Goal: Communication & Community: Ask a question

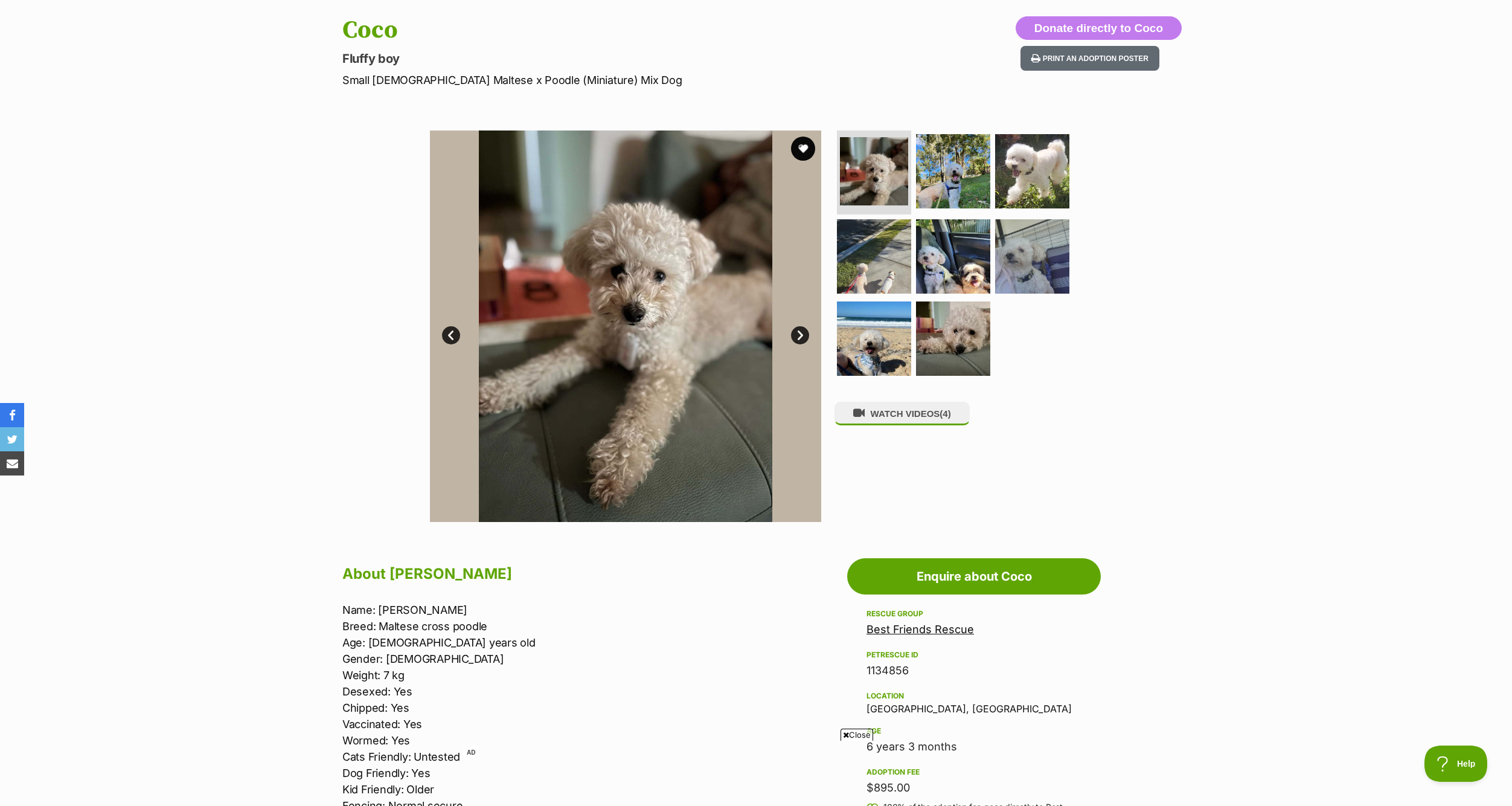
scroll to position [181, 0]
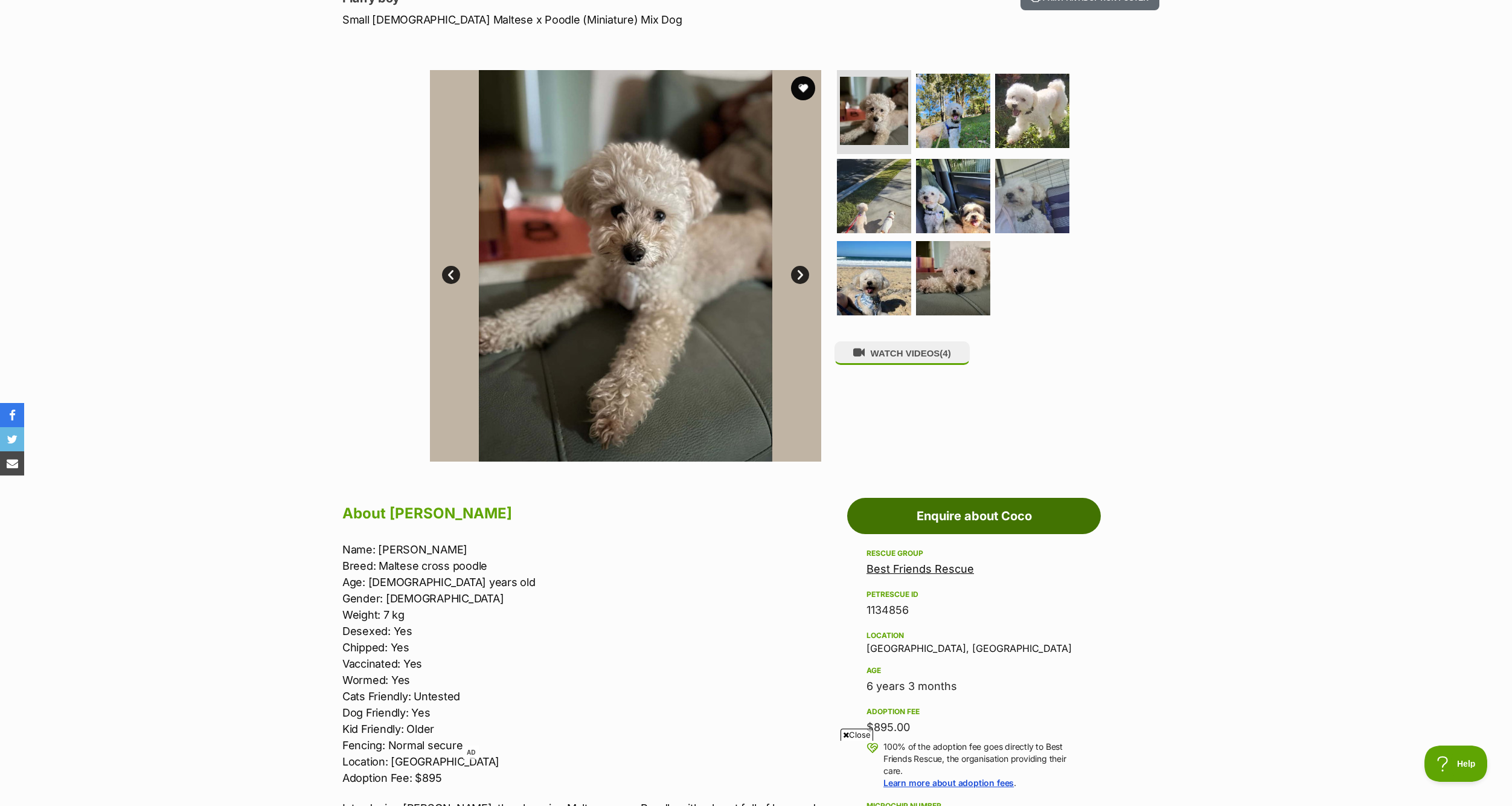
click at [1016, 530] on link "Enquire about Coco" at bounding box center [975, 515] width 254 height 36
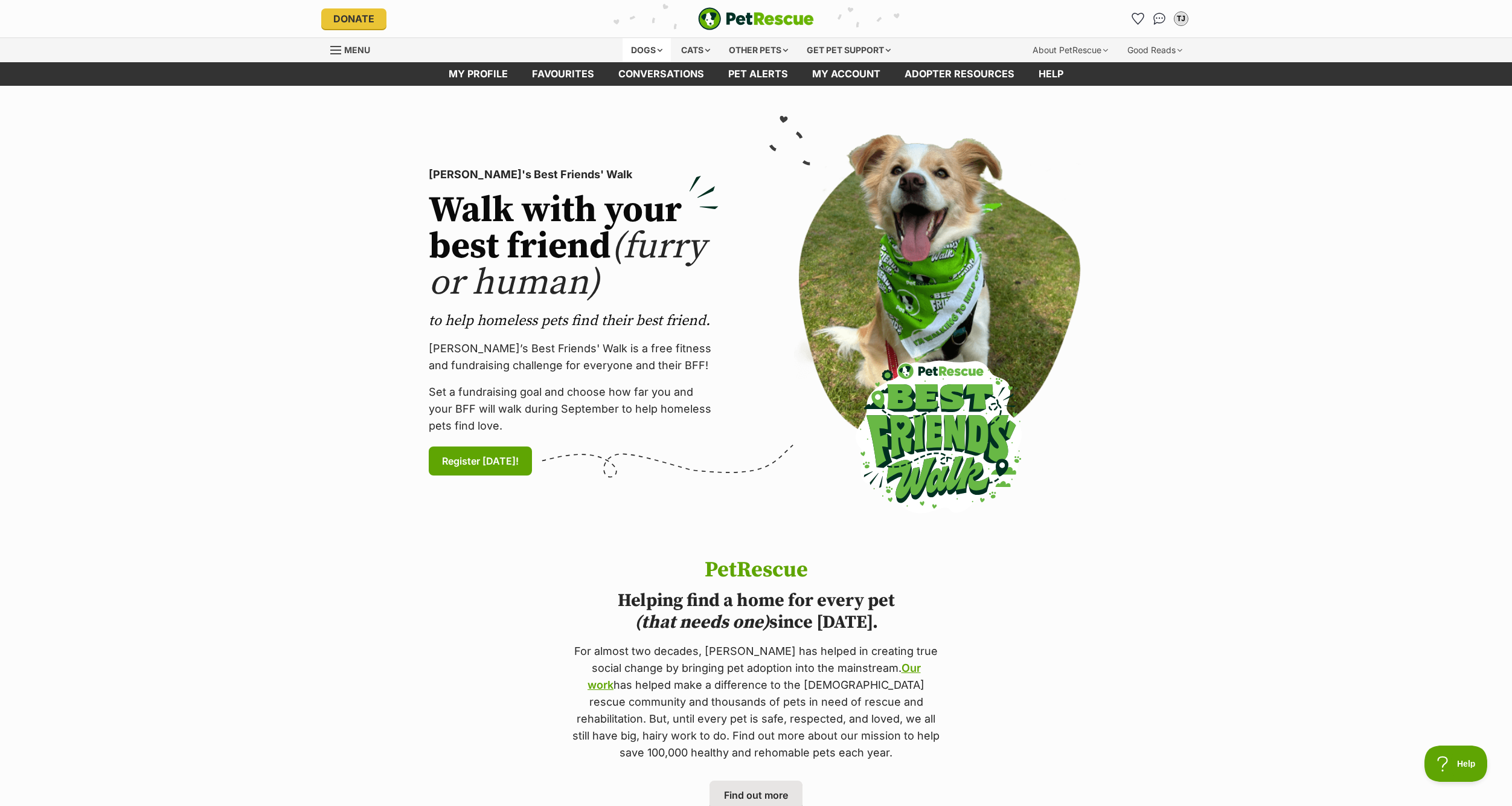
click at [654, 43] on div "Dogs" at bounding box center [647, 49] width 49 height 24
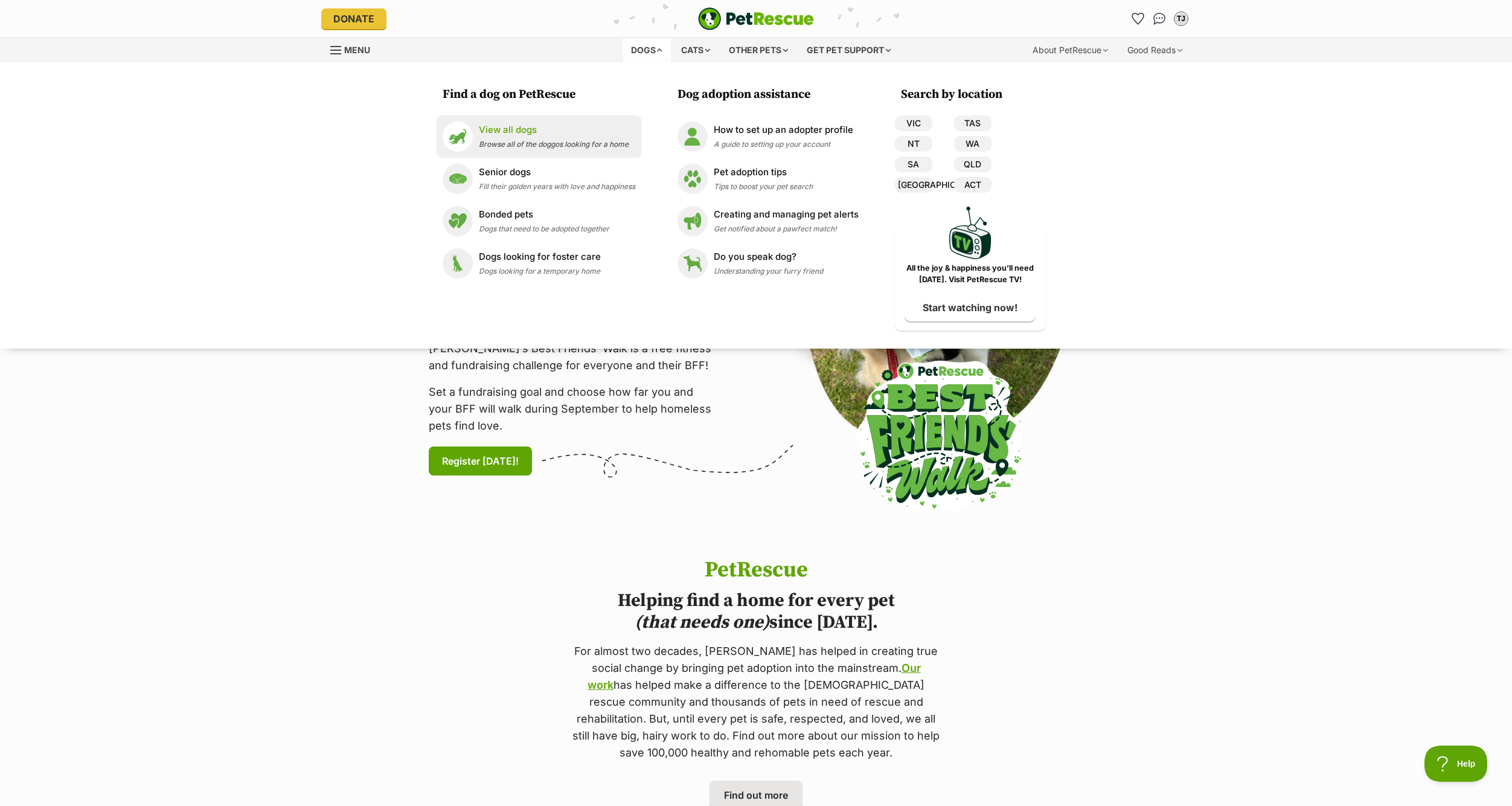
click at [502, 141] on span "Browse all of the doggos looking for a home" at bounding box center [554, 144] width 150 height 9
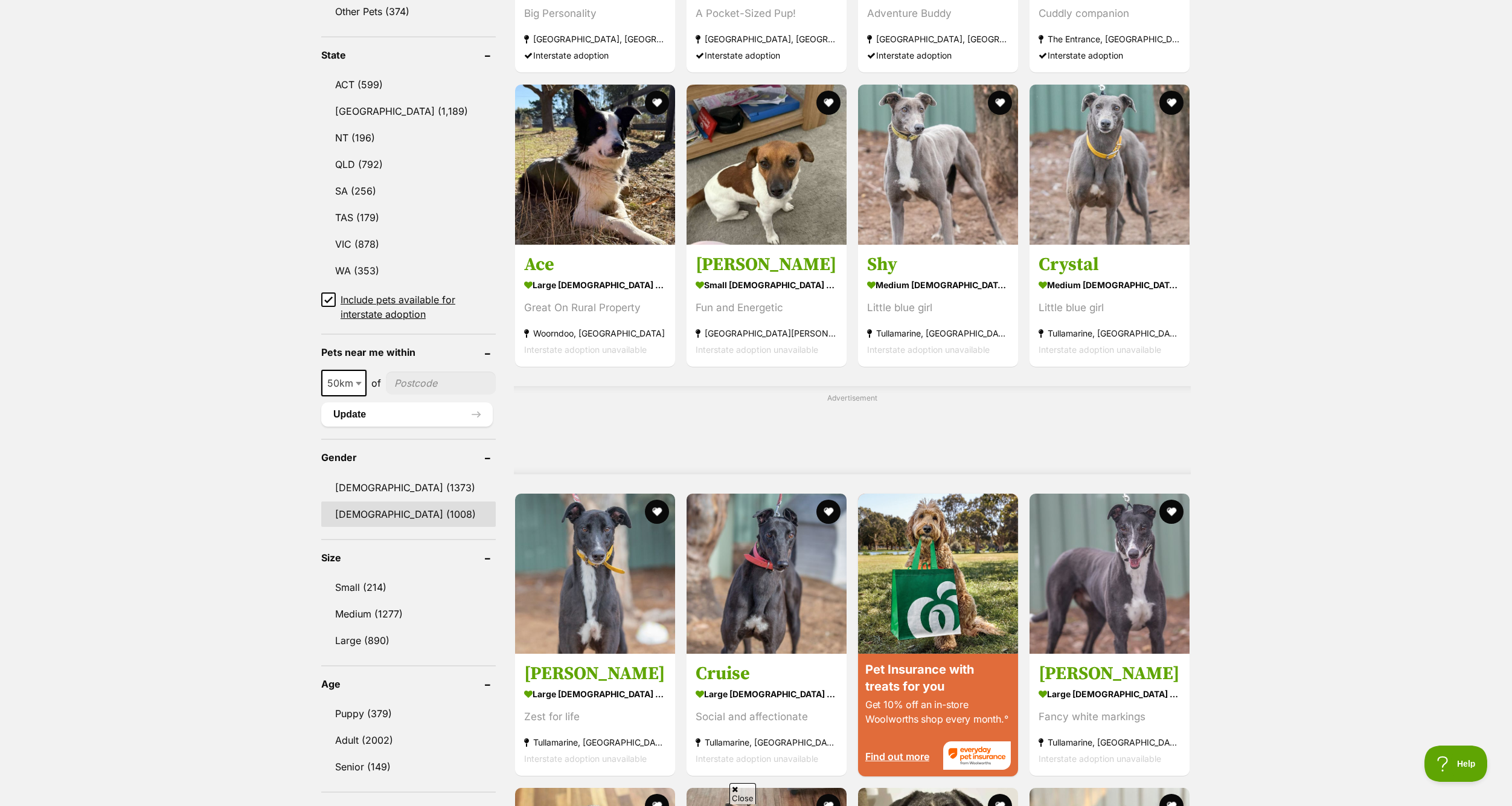
scroll to position [664, 0]
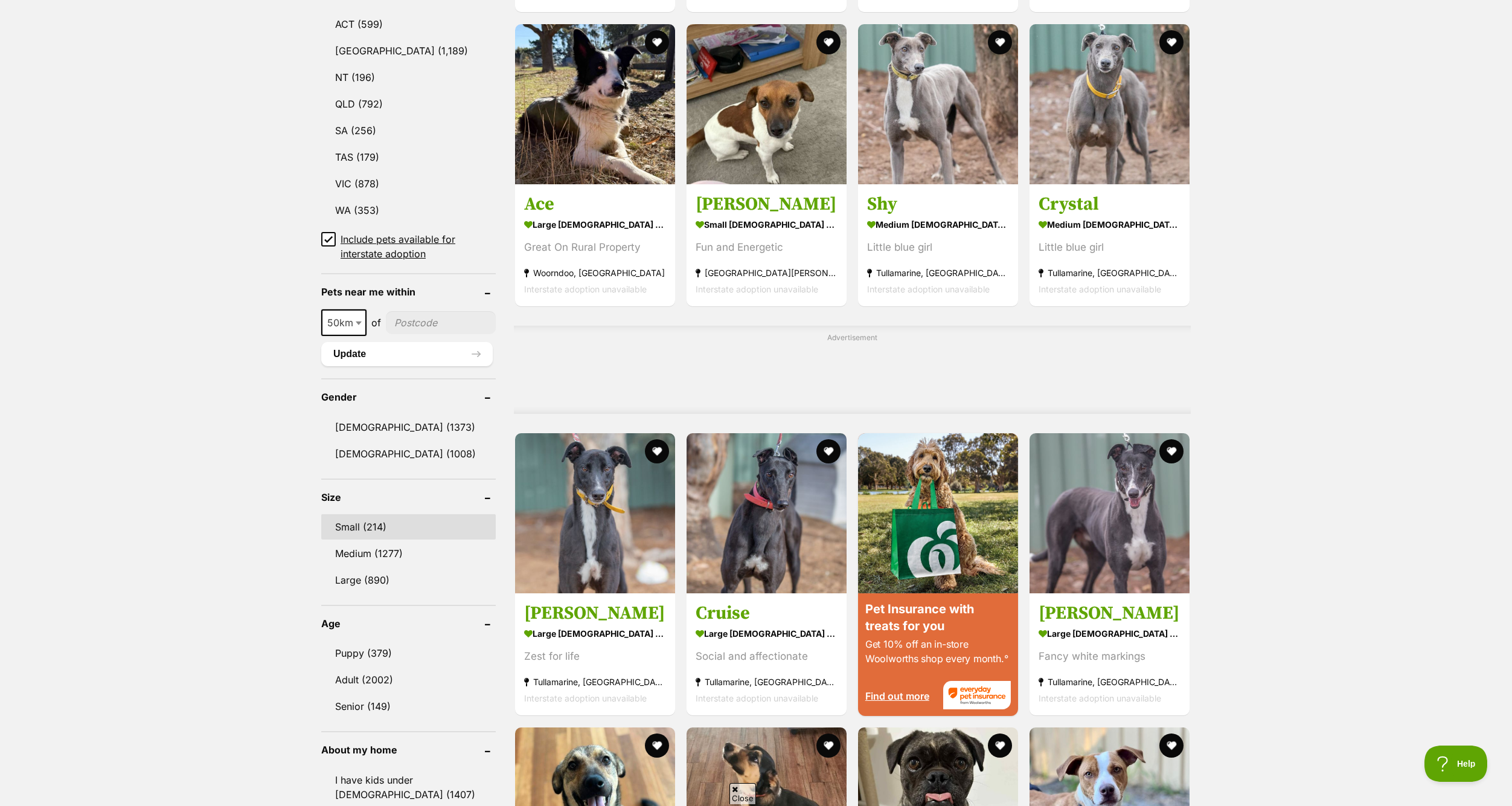
click at [369, 517] on link "Small (214)" at bounding box center [408, 527] width 175 height 25
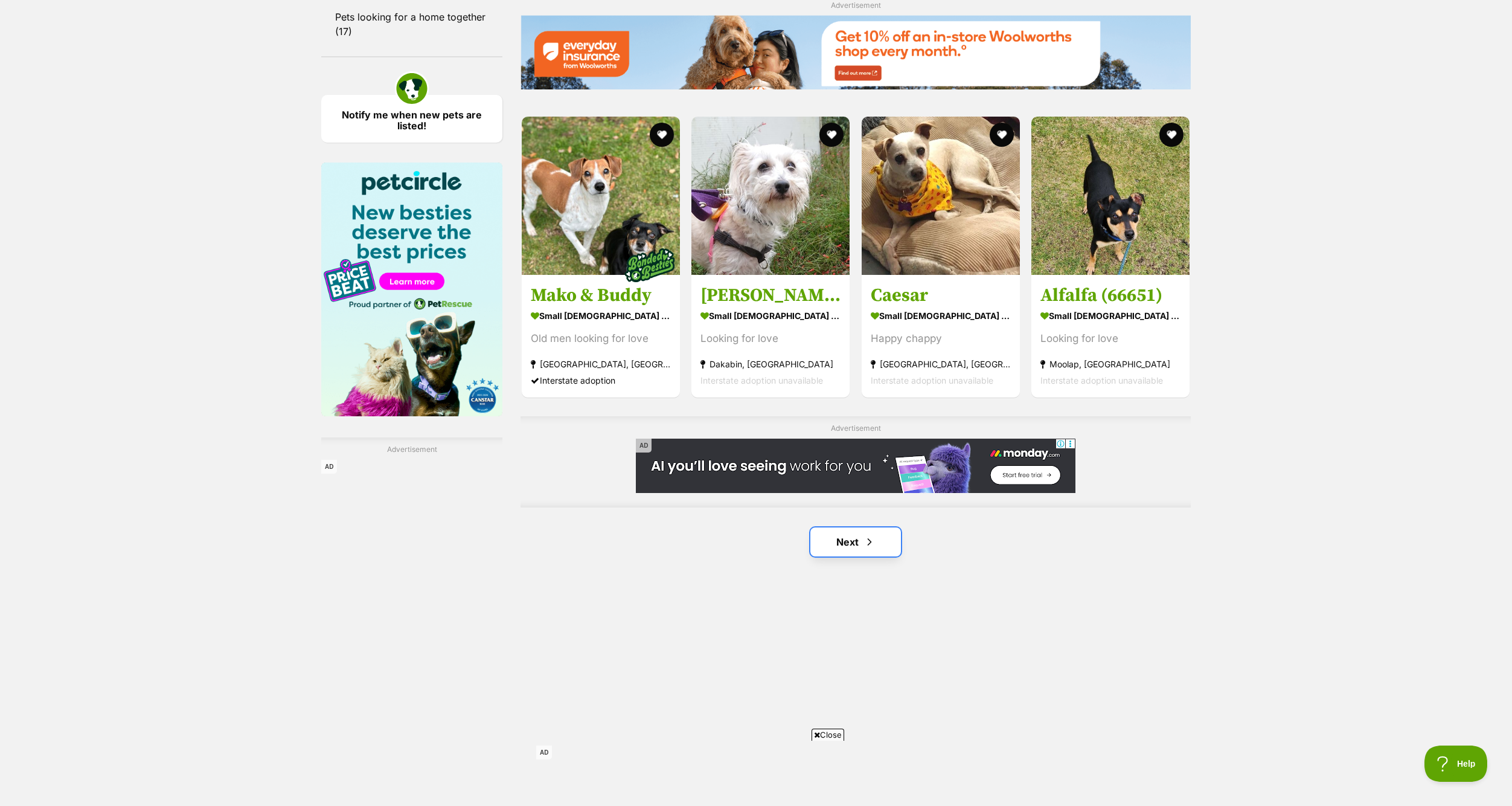
click at [858, 529] on link "Next" at bounding box center [856, 542] width 91 height 29
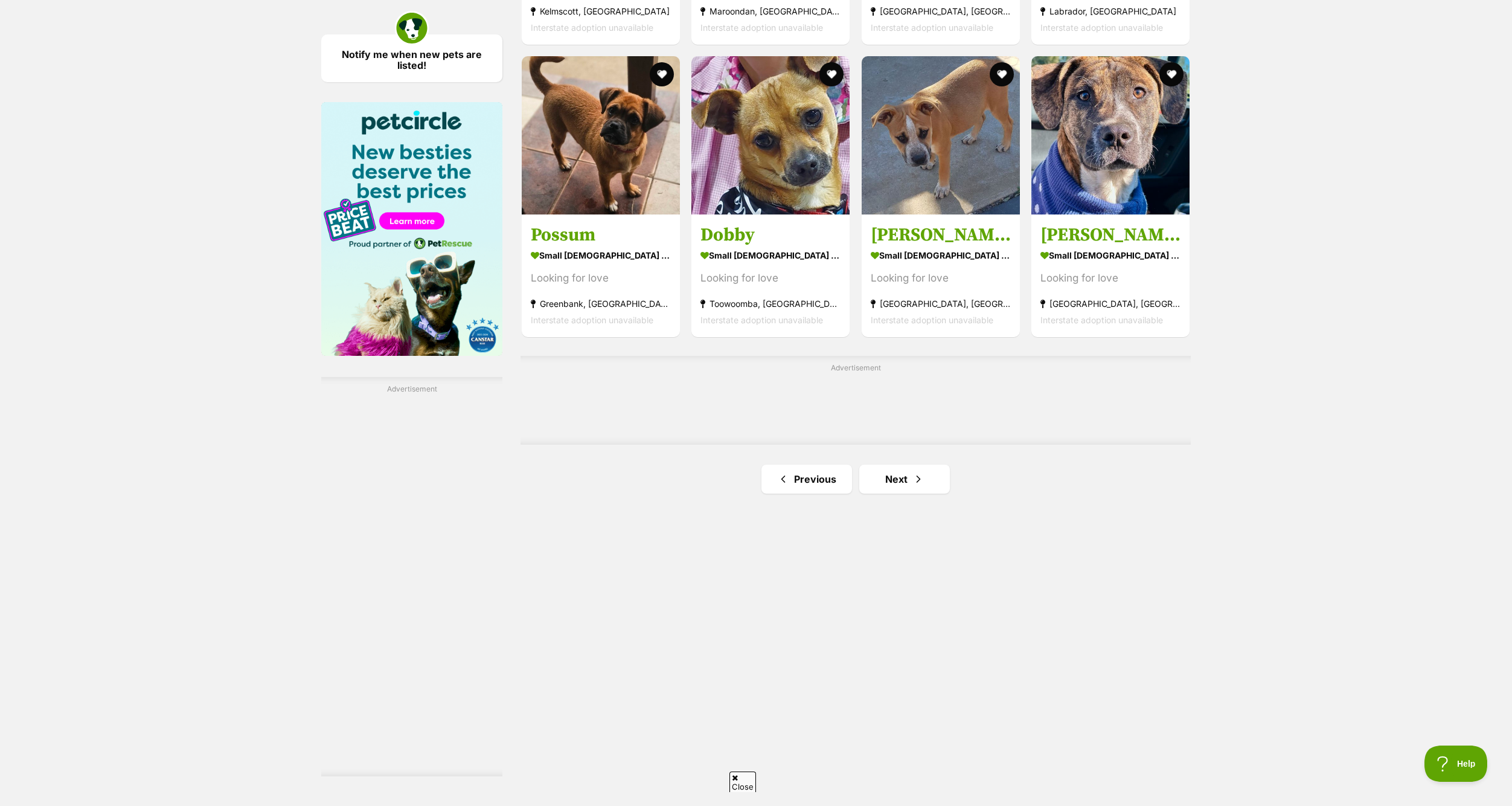
scroll to position [1812, 0]
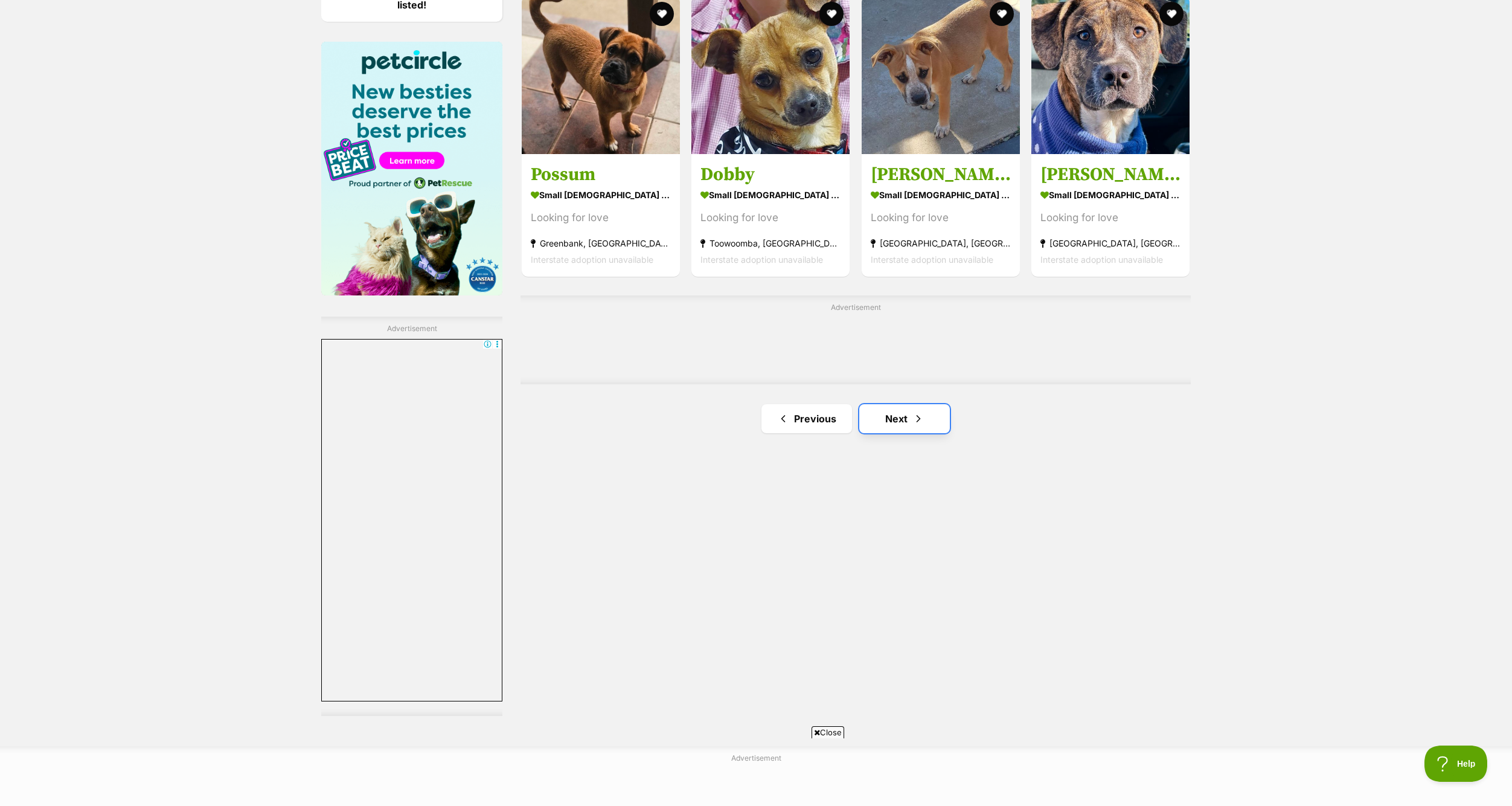
click at [891, 417] on link "Next" at bounding box center [905, 419] width 91 height 29
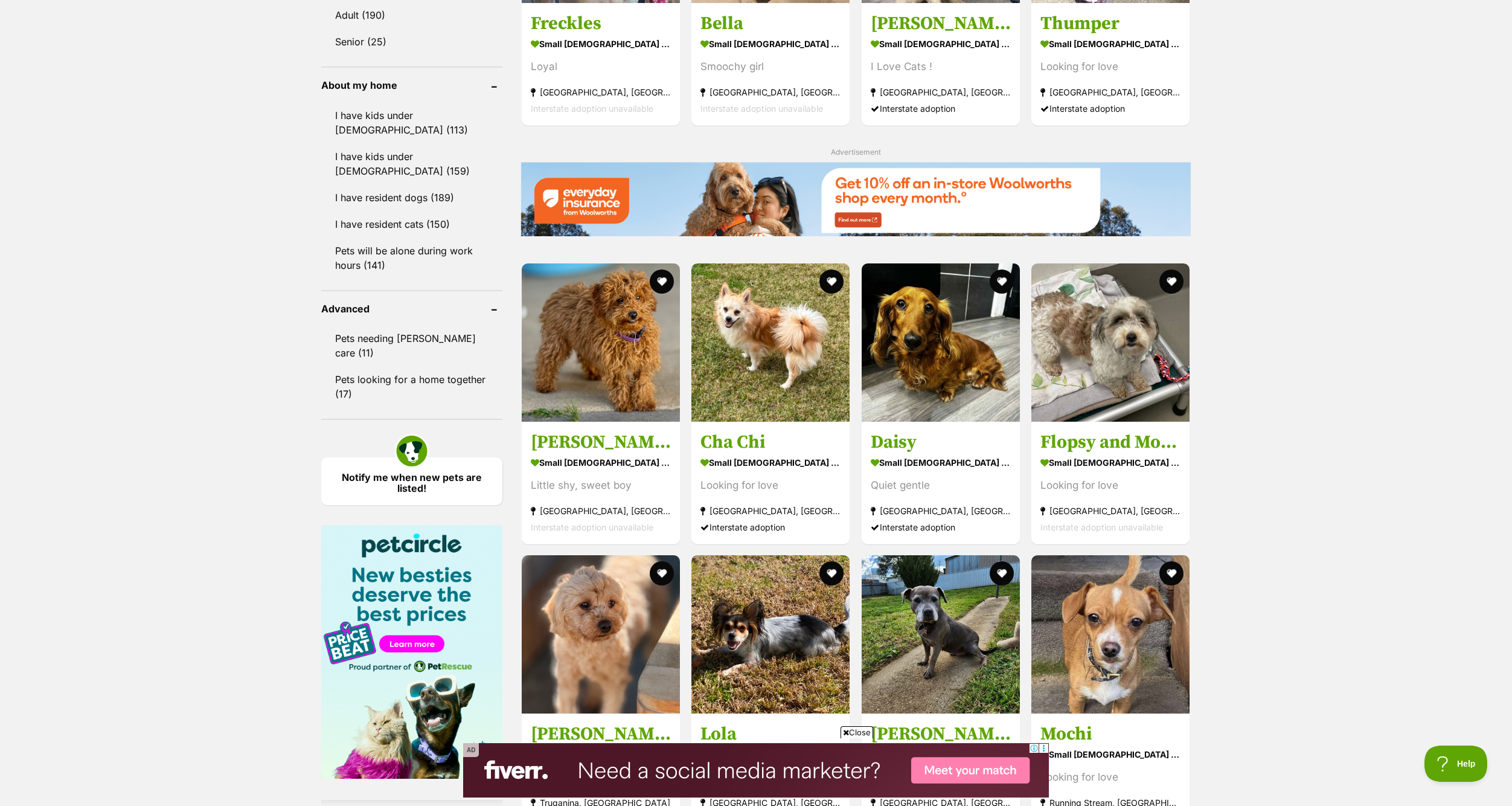
scroll to position [1510, 0]
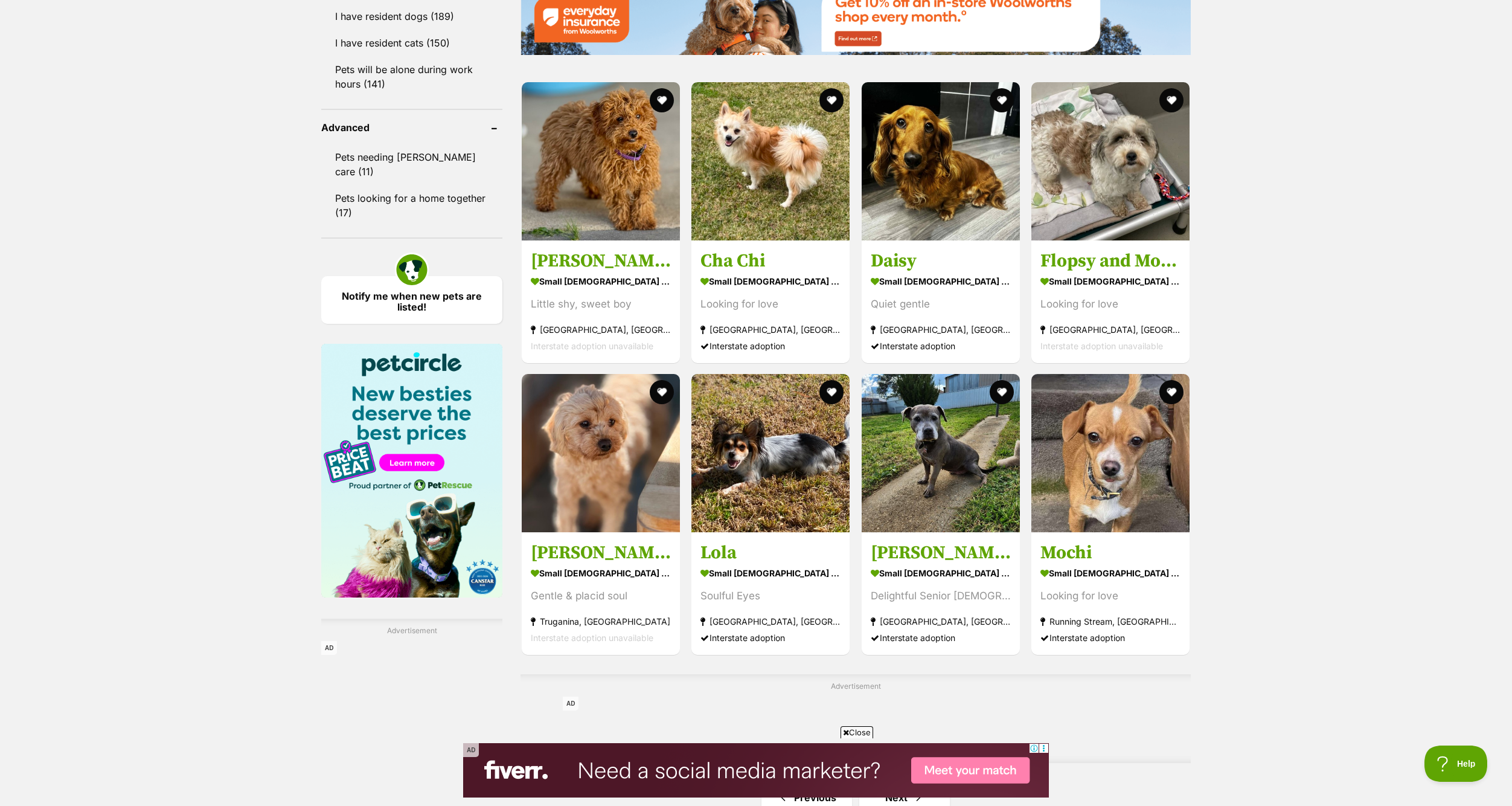
drag, startPoint x: 556, startPoint y: 548, endPoint x: 1306, endPoint y: 521, distance: 750.5
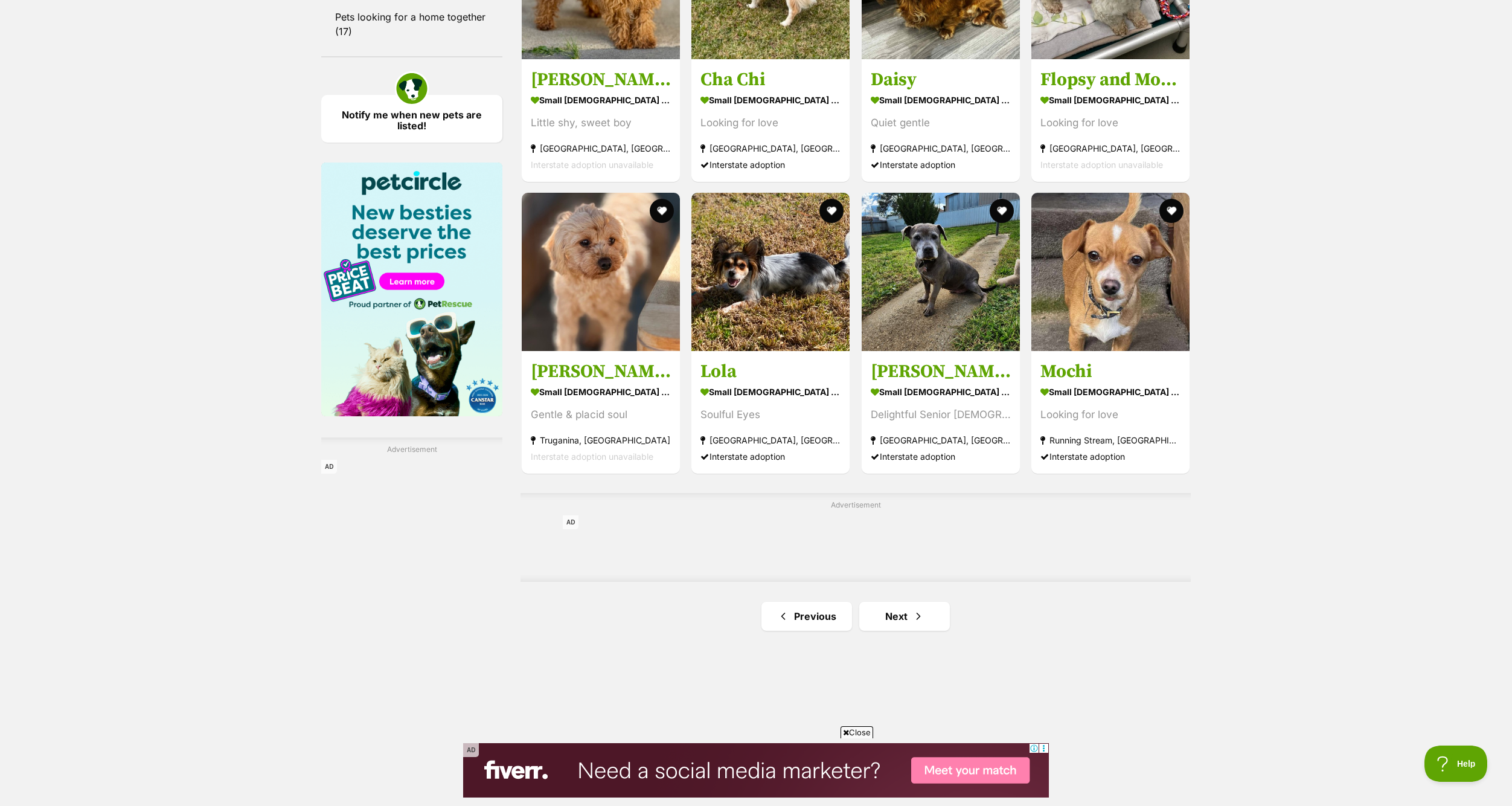
scroll to position [1751, 0]
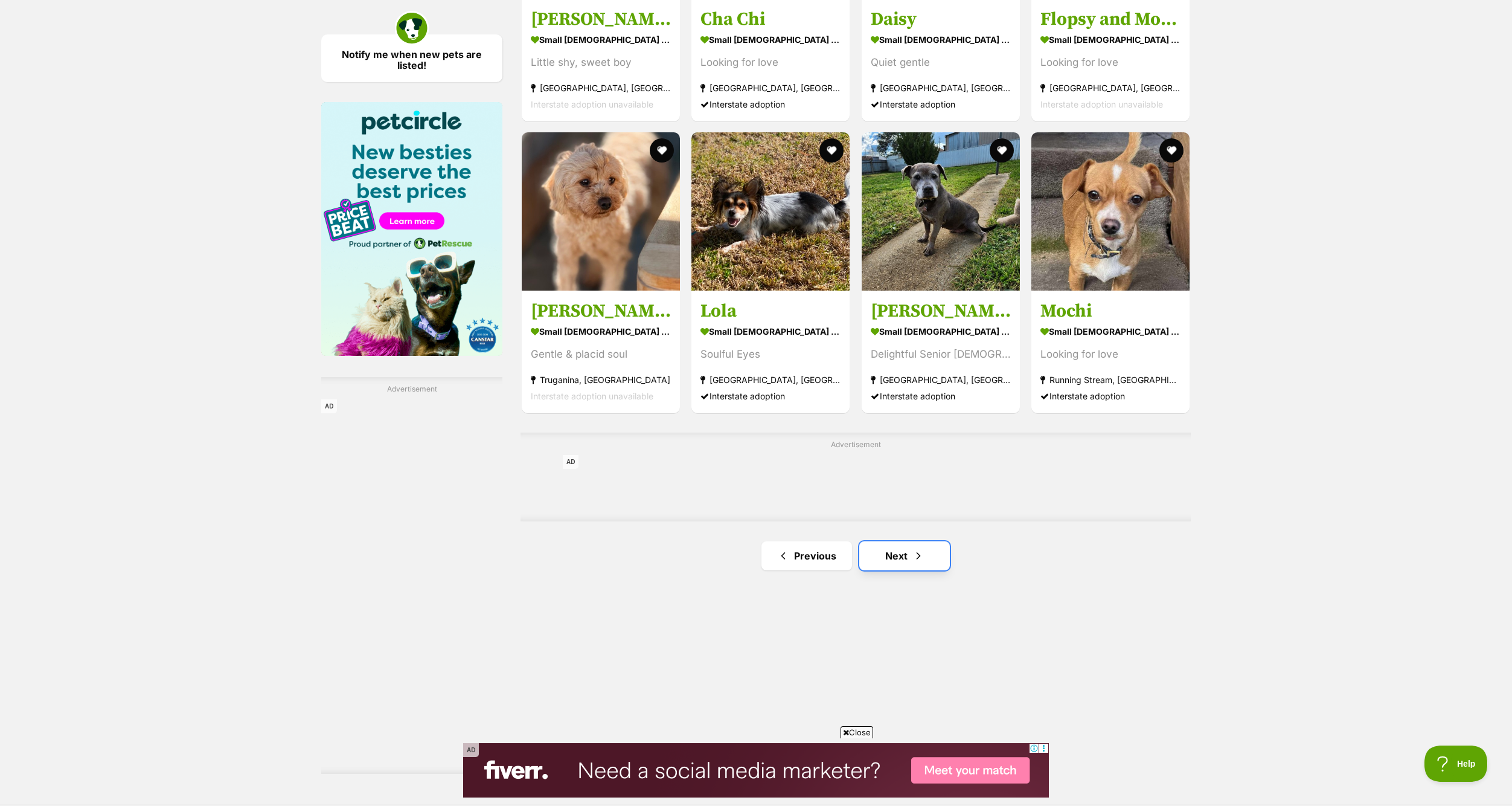
click at [890, 560] on link "Next" at bounding box center [905, 556] width 91 height 29
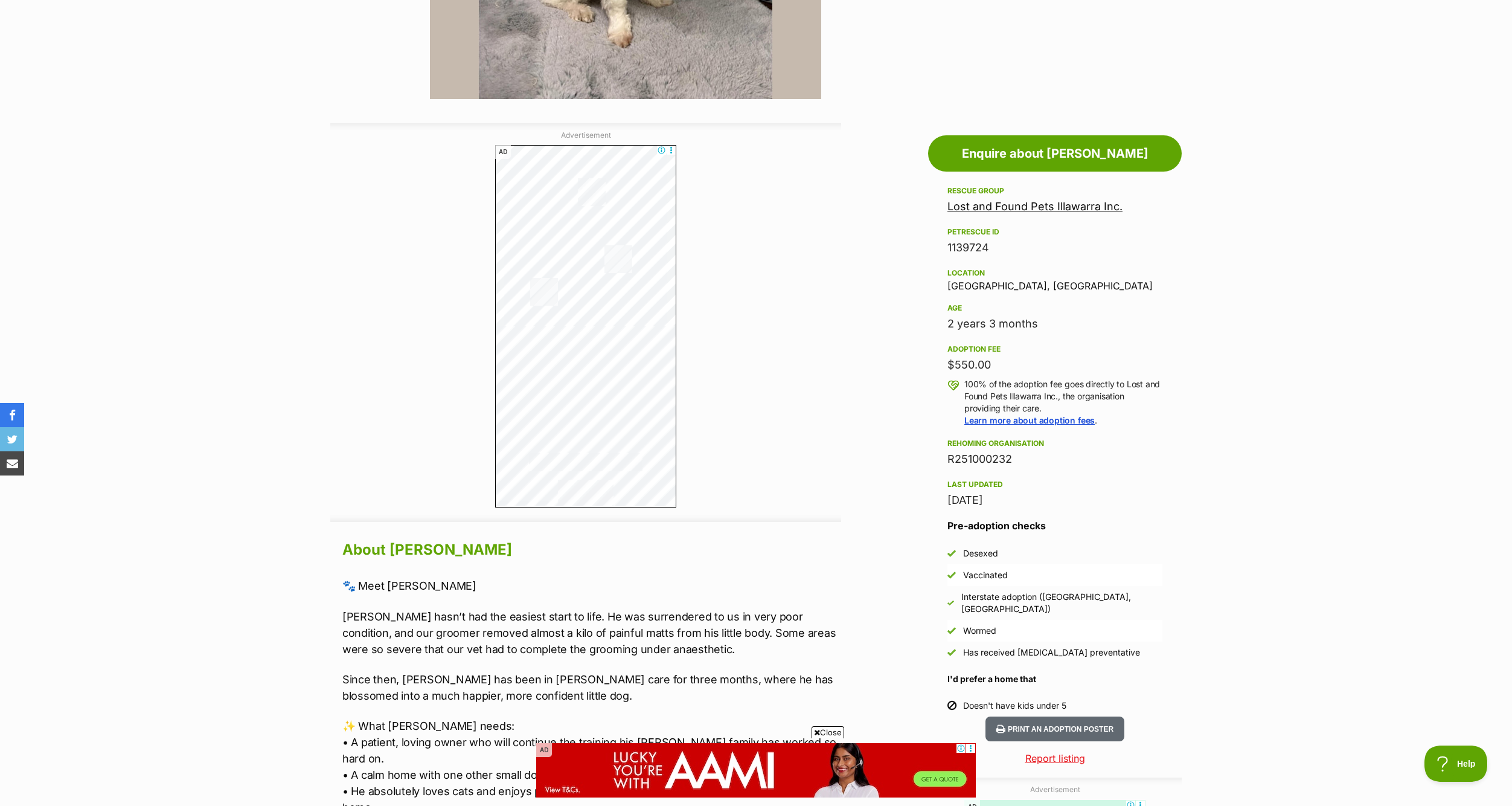
scroll to position [60, 0]
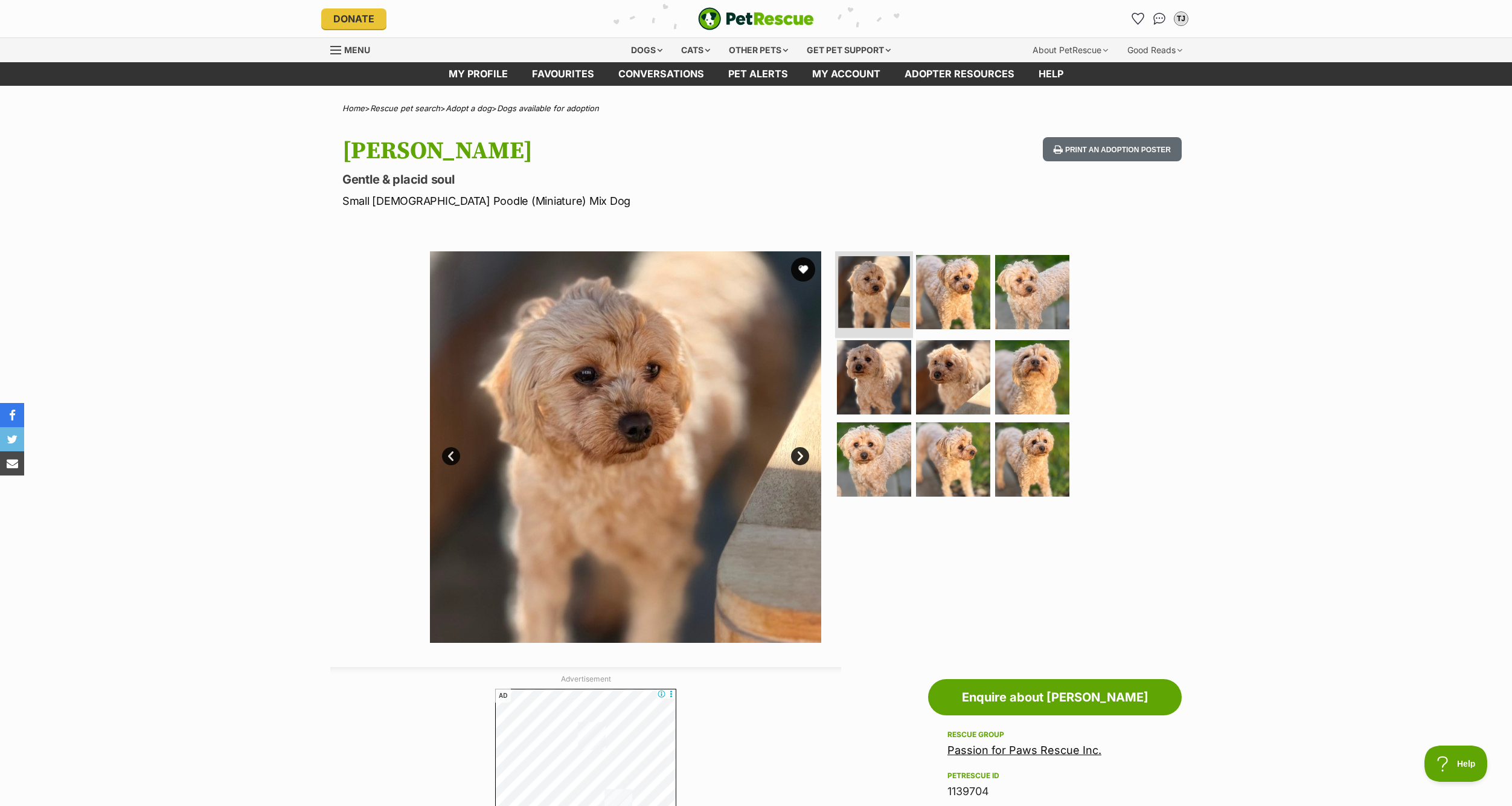
scroll to position [60, 0]
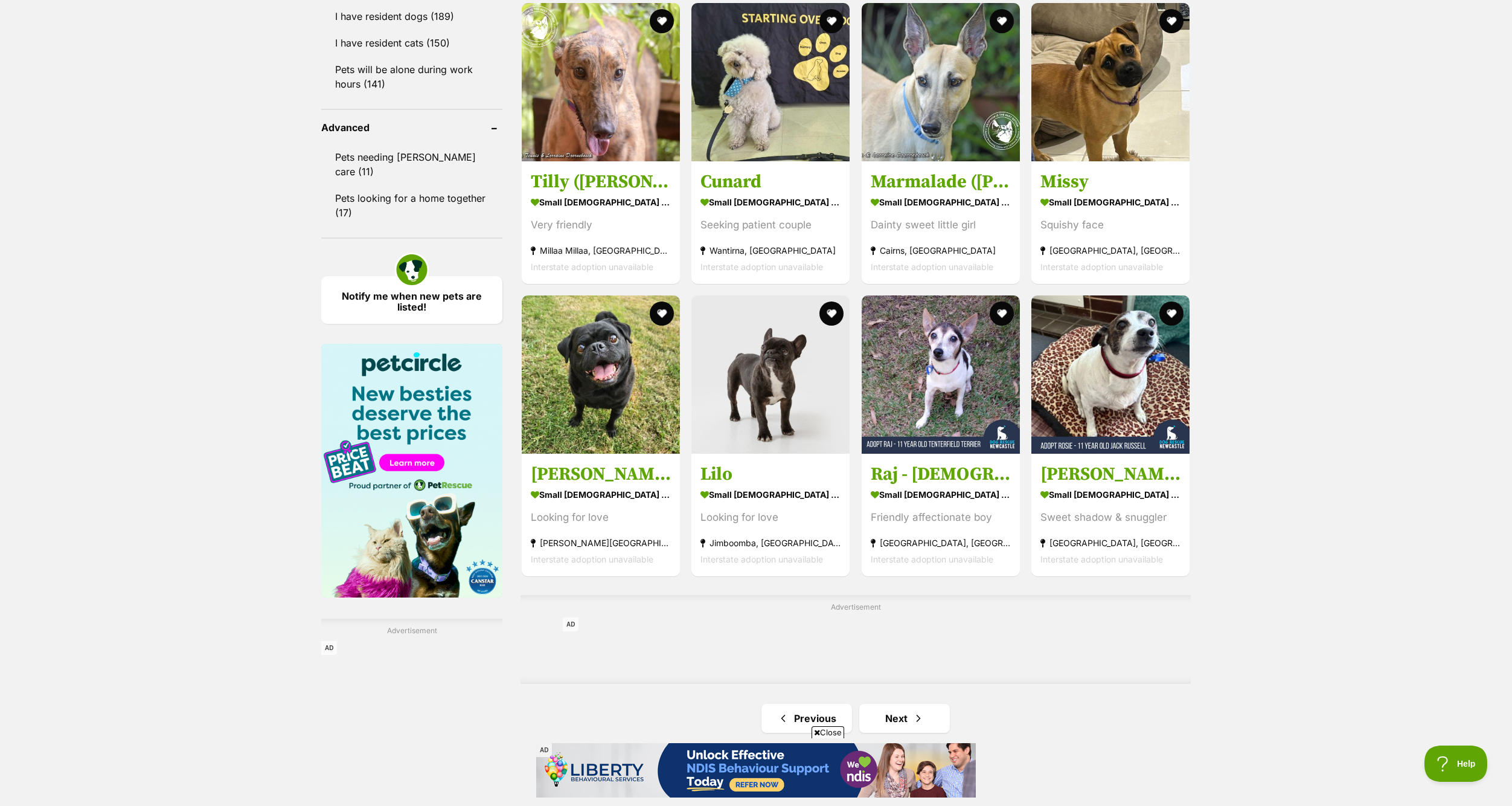
scroll to position [1570, 0]
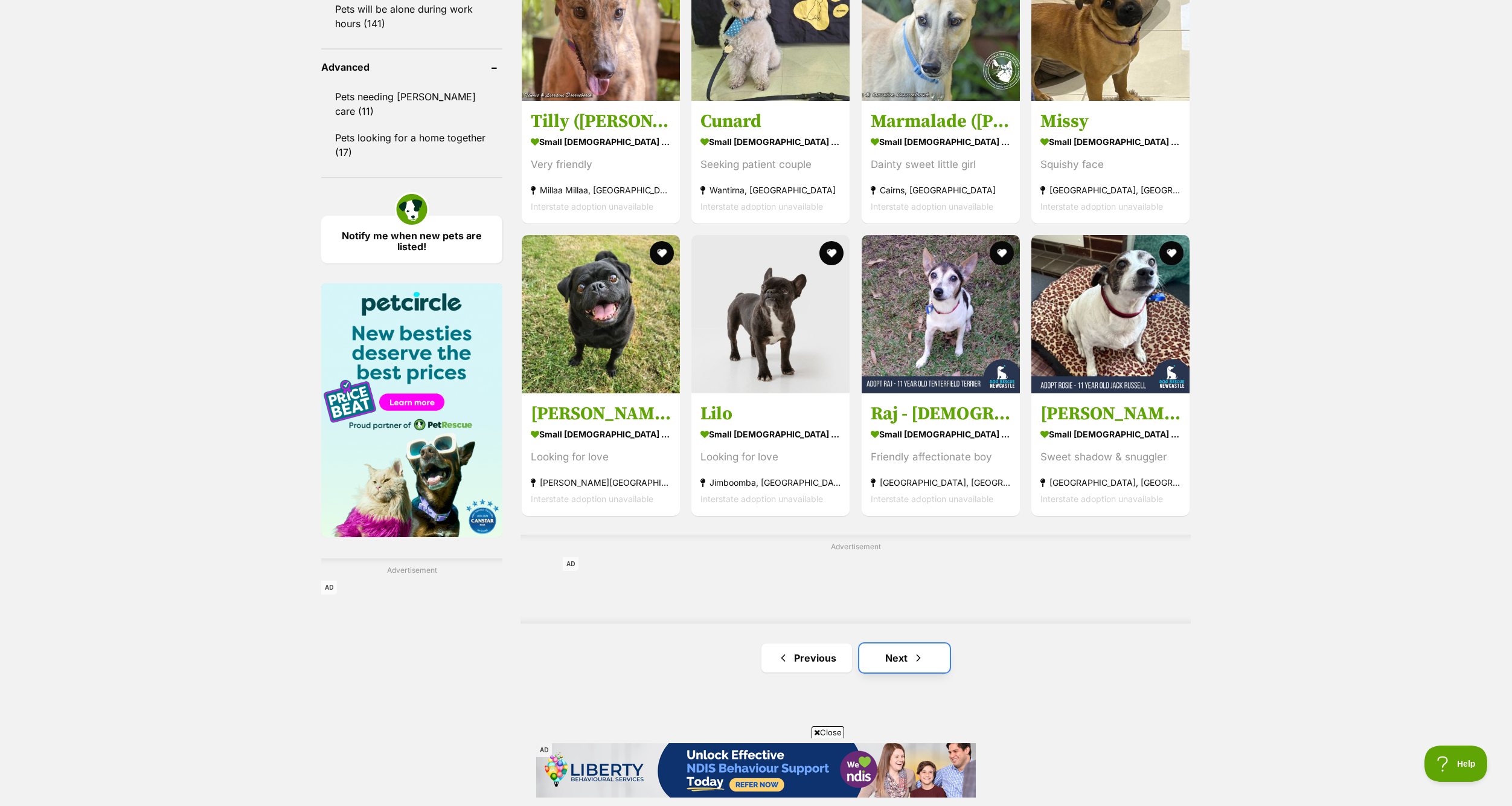
click at [924, 650] on span "Next page" at bounding box center [918, 657] width 12 height 15
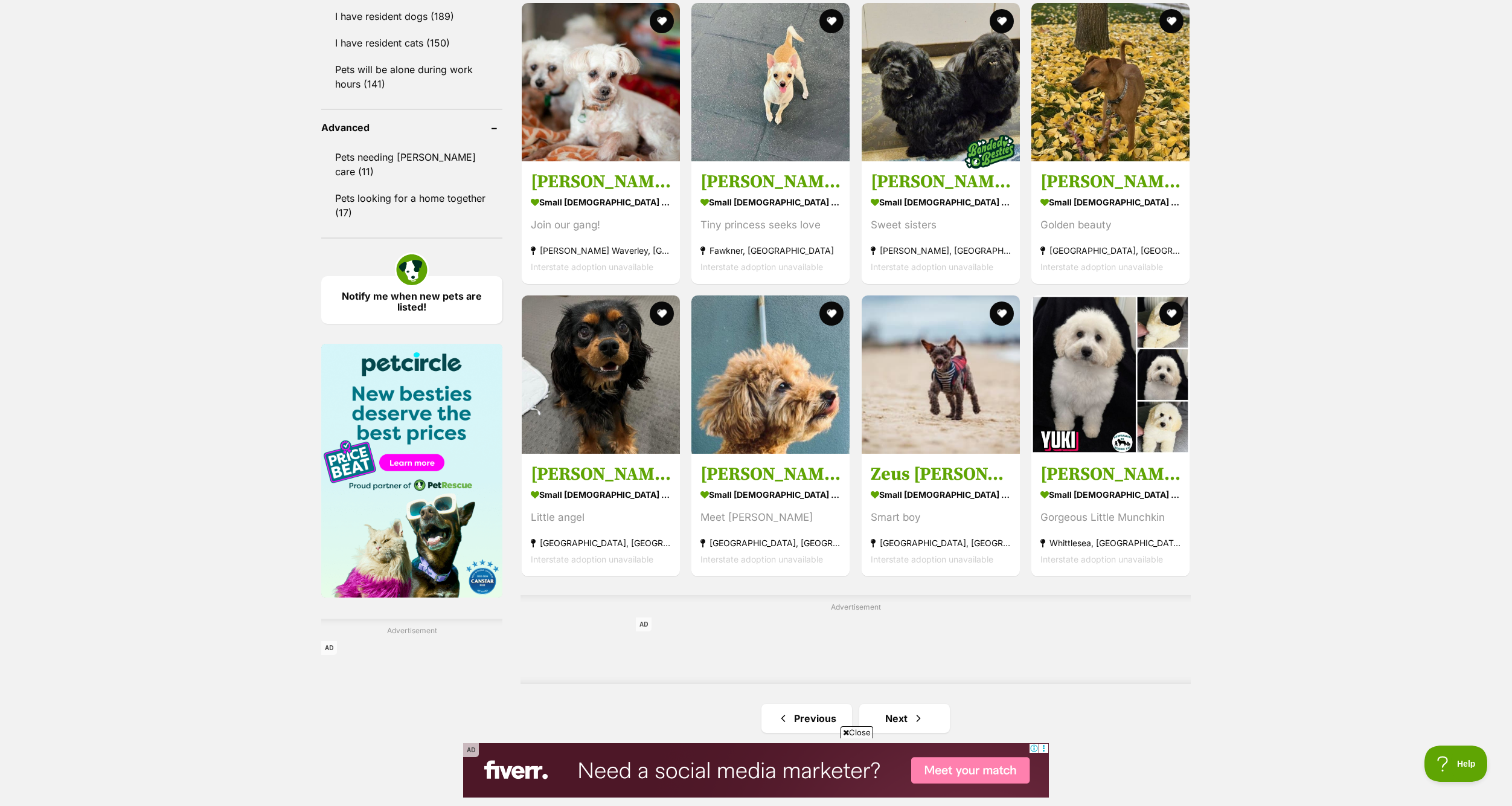
scroll to position [1570, 0]
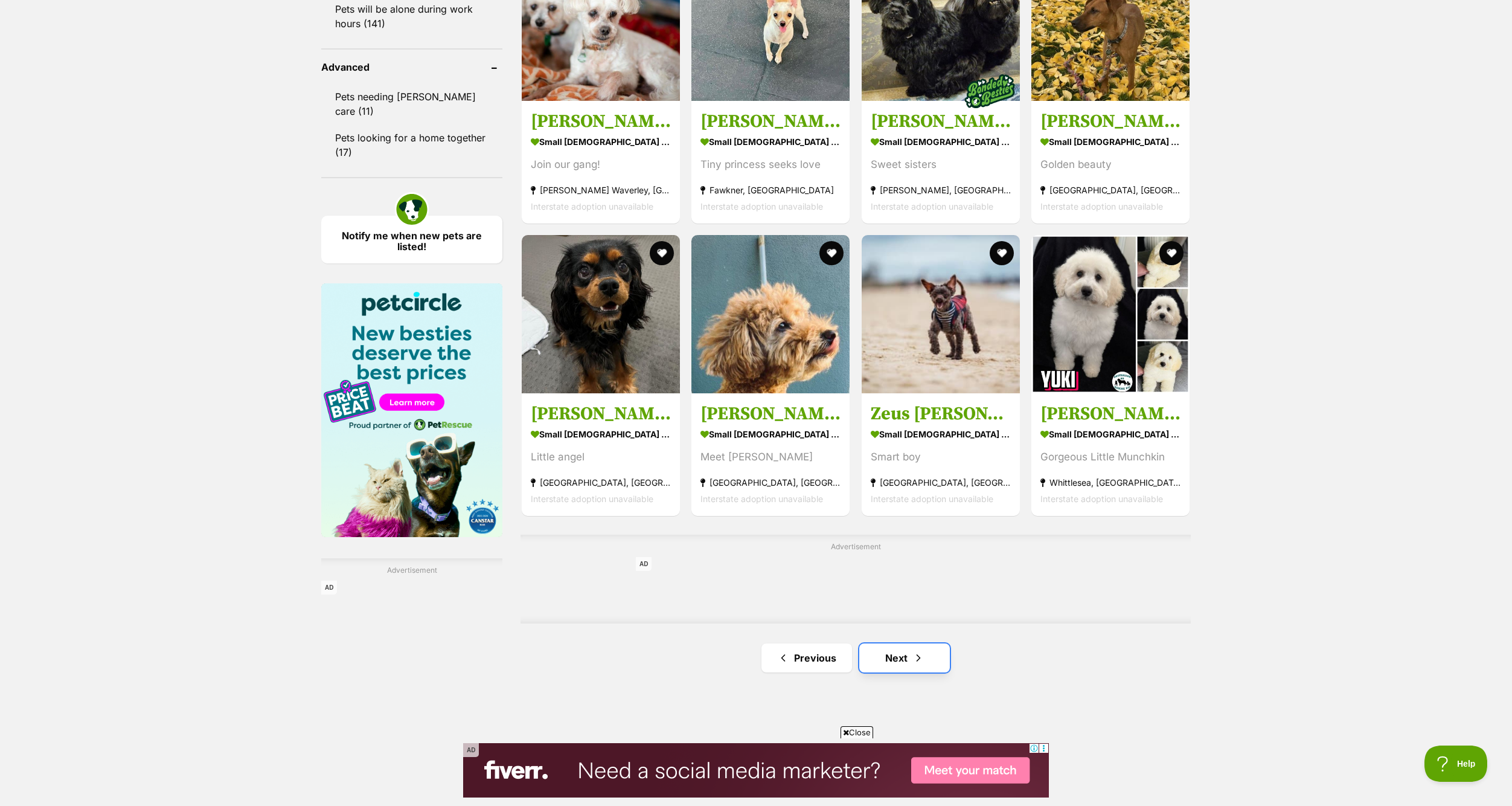
click at [922, 650] on span "Next page" at bounding box center [918, 657] width 12 height 15
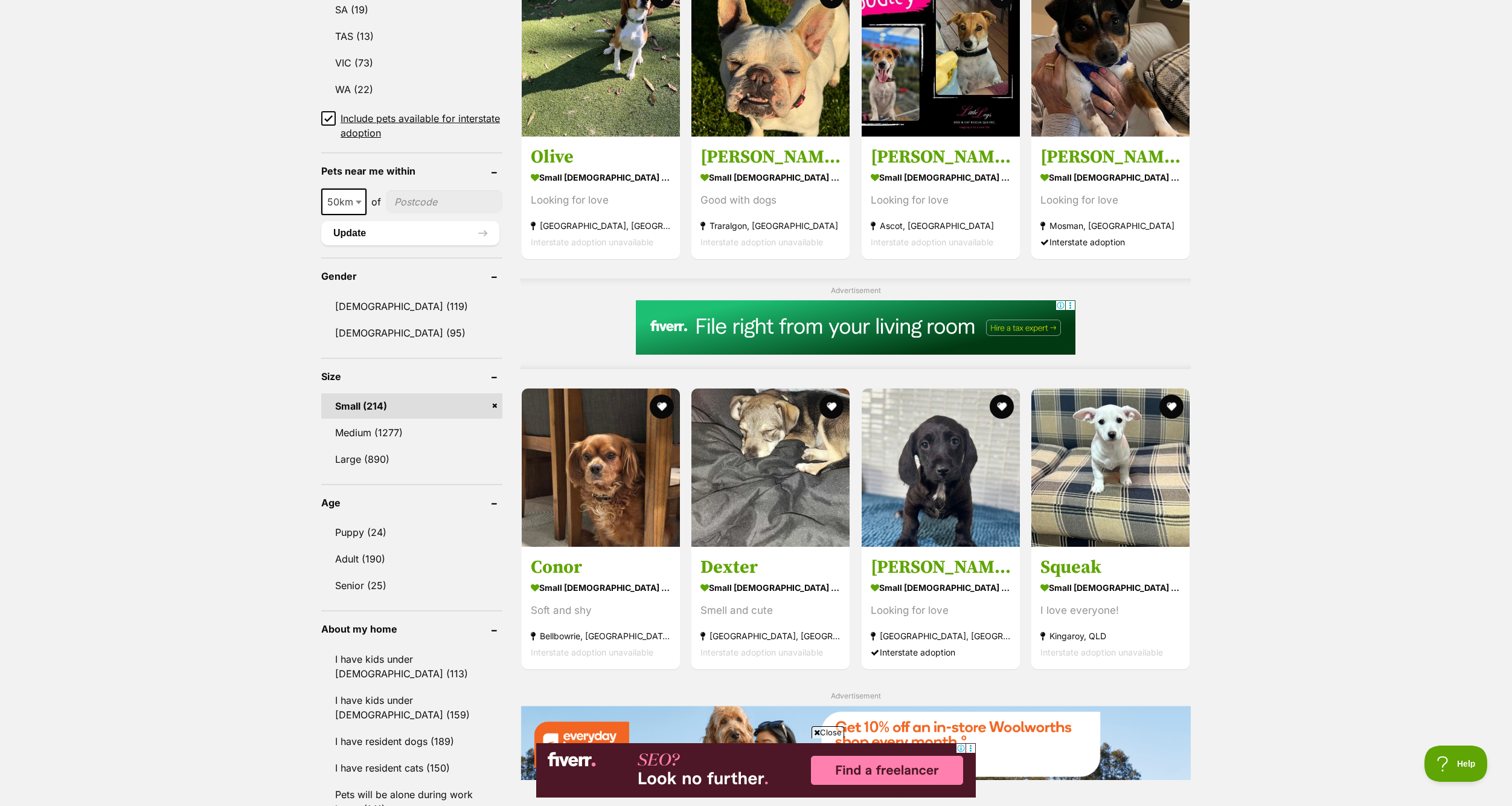
click at [333, 193] on span "50km" at bounding box center [344, 202] width 43 height 17
select select "250"
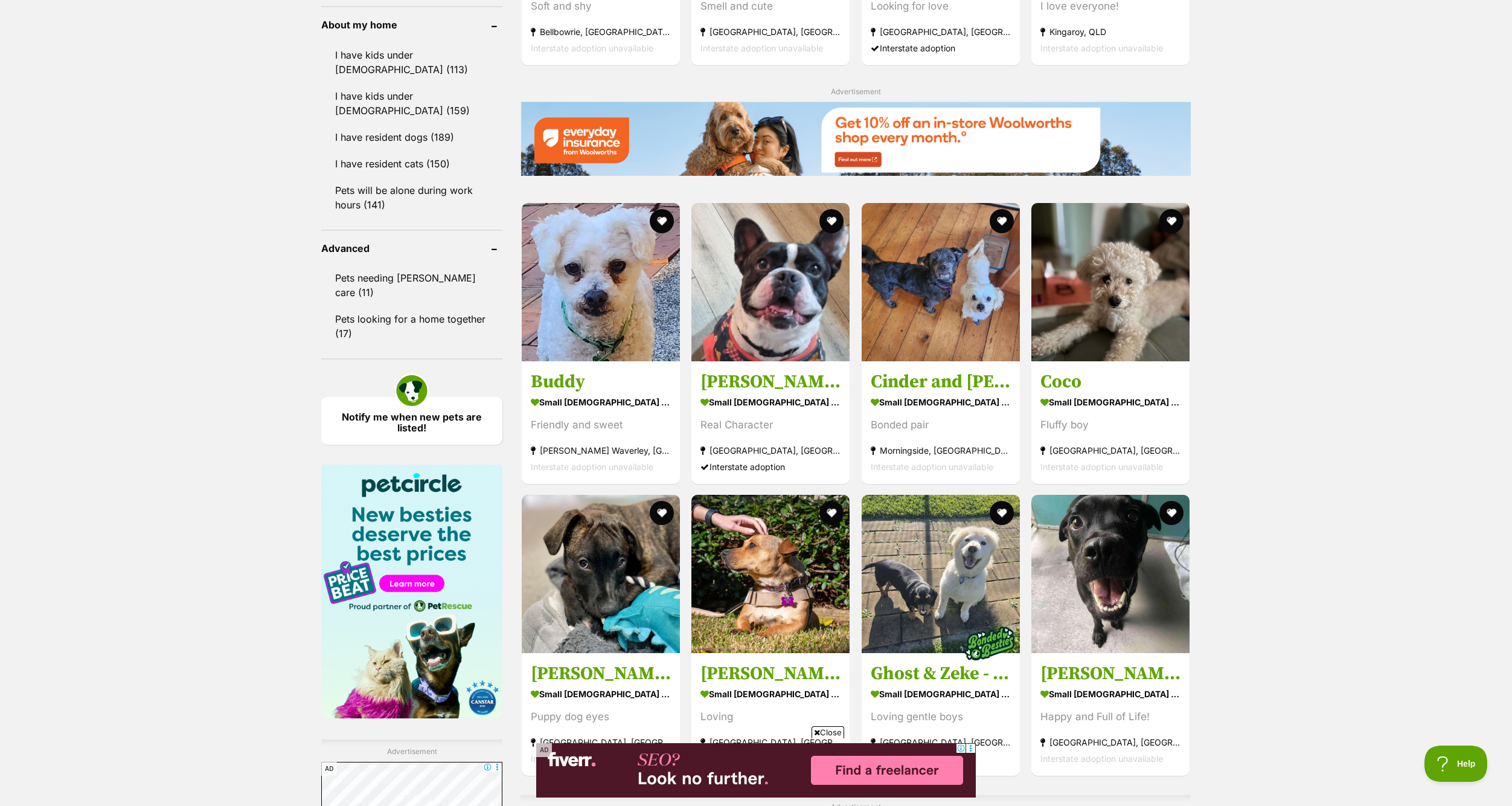
scroll to position [1872, 0]
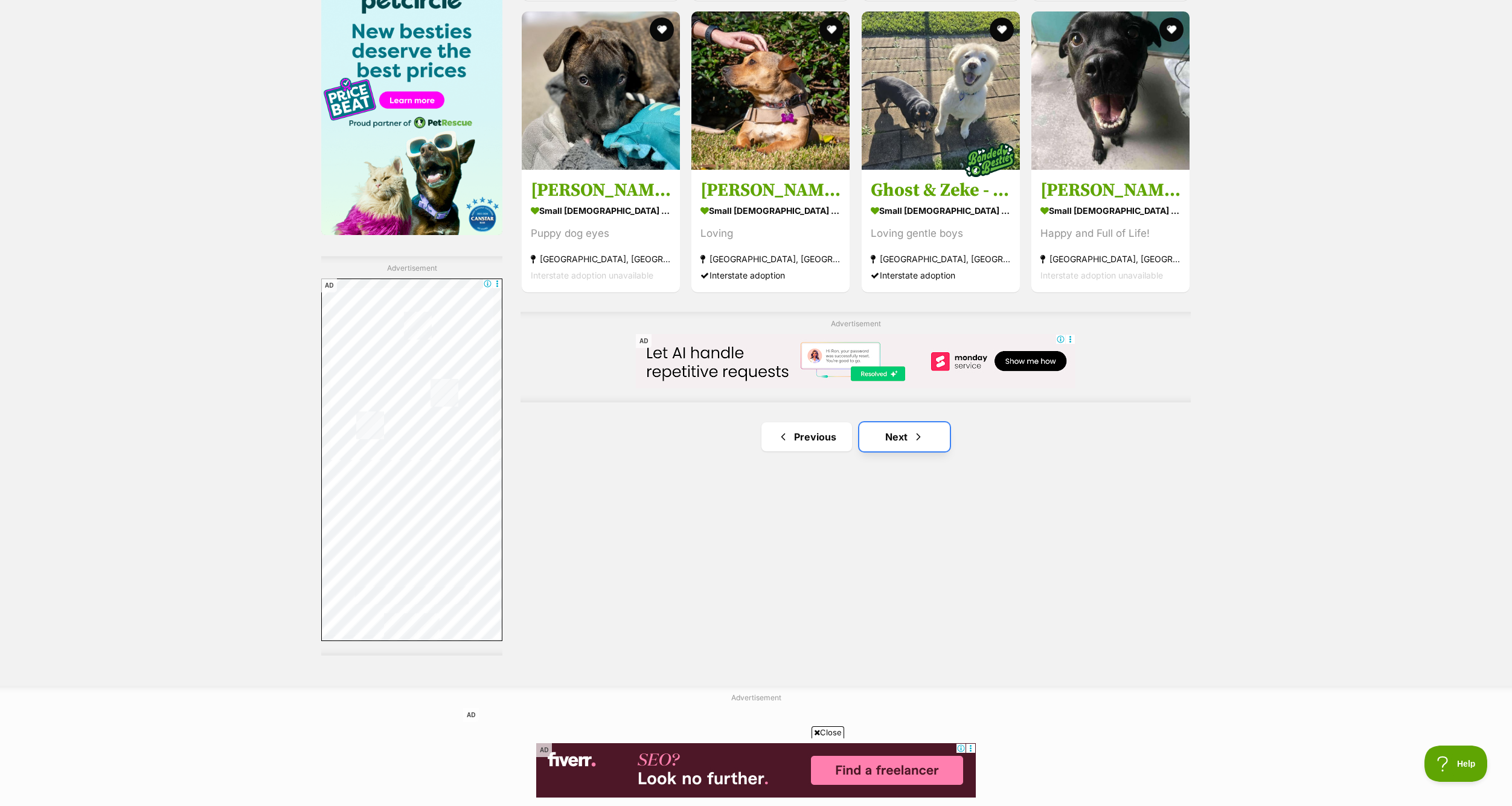
click at [892, 430] on link "Next" at bounding box center [905, 436] width 91 height 29
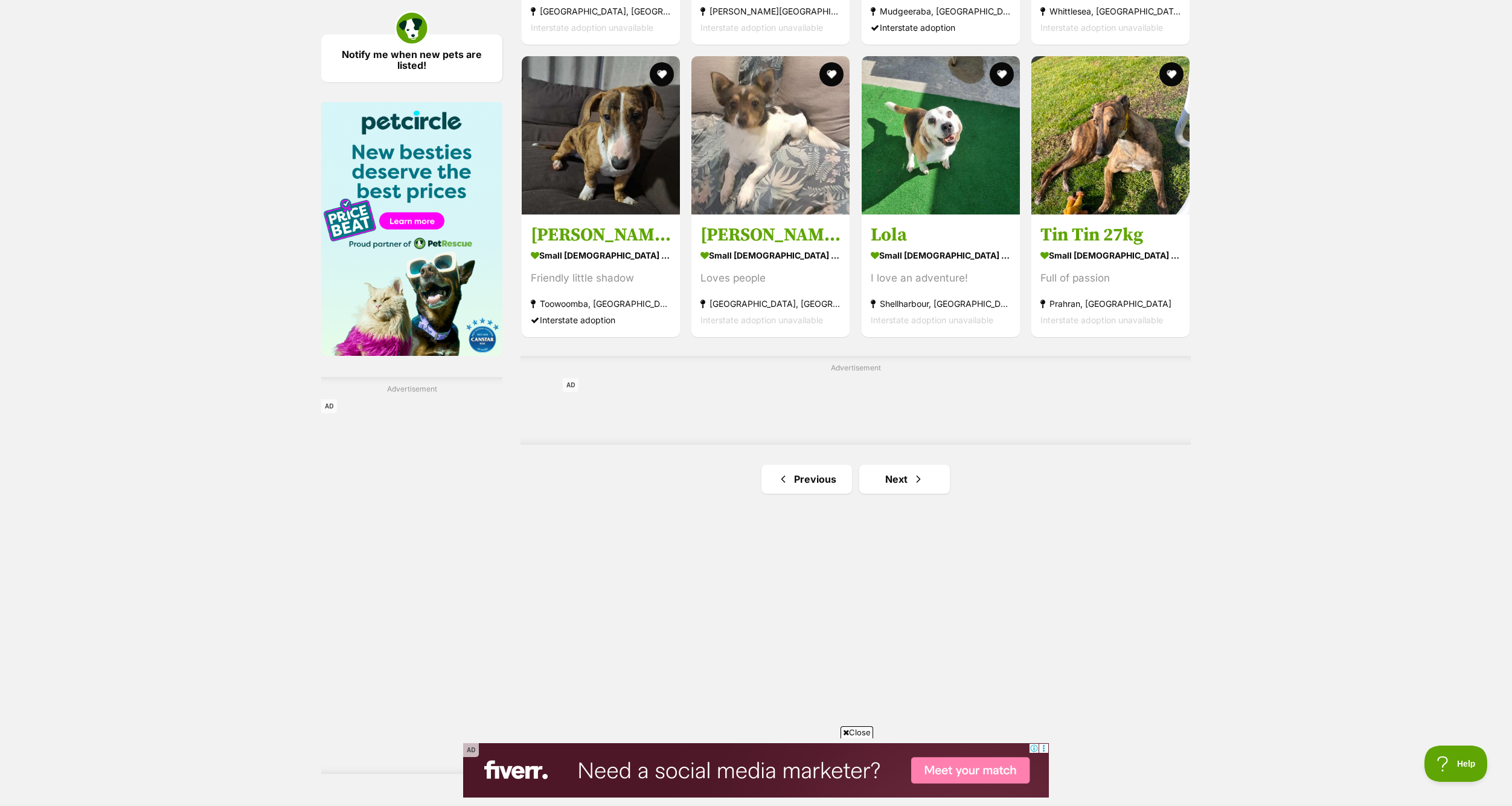
scroll to position [1872, 0]
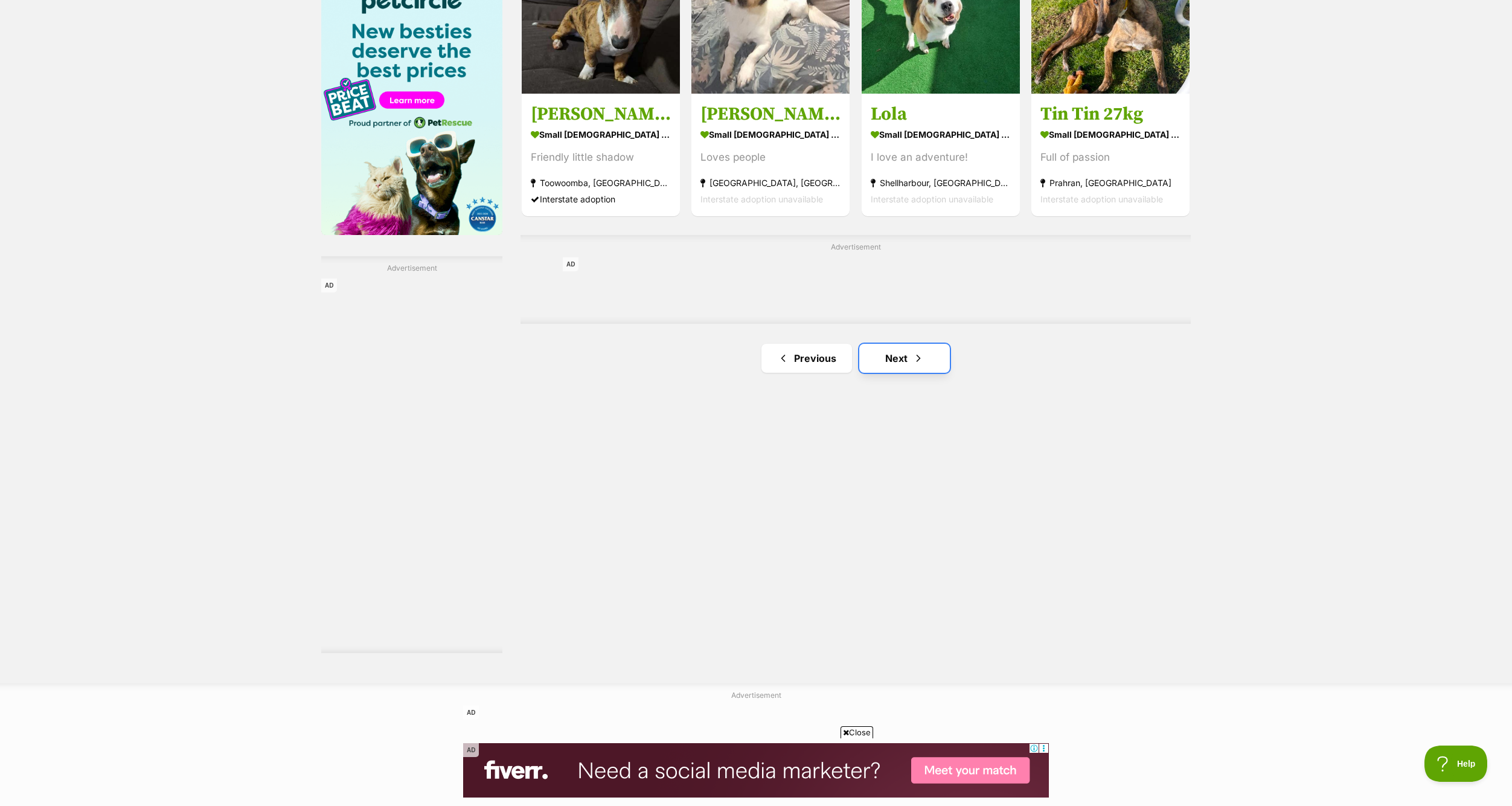
click at [888, 363] on link "Next" at bounding box center [905, 358] width 91 height 29
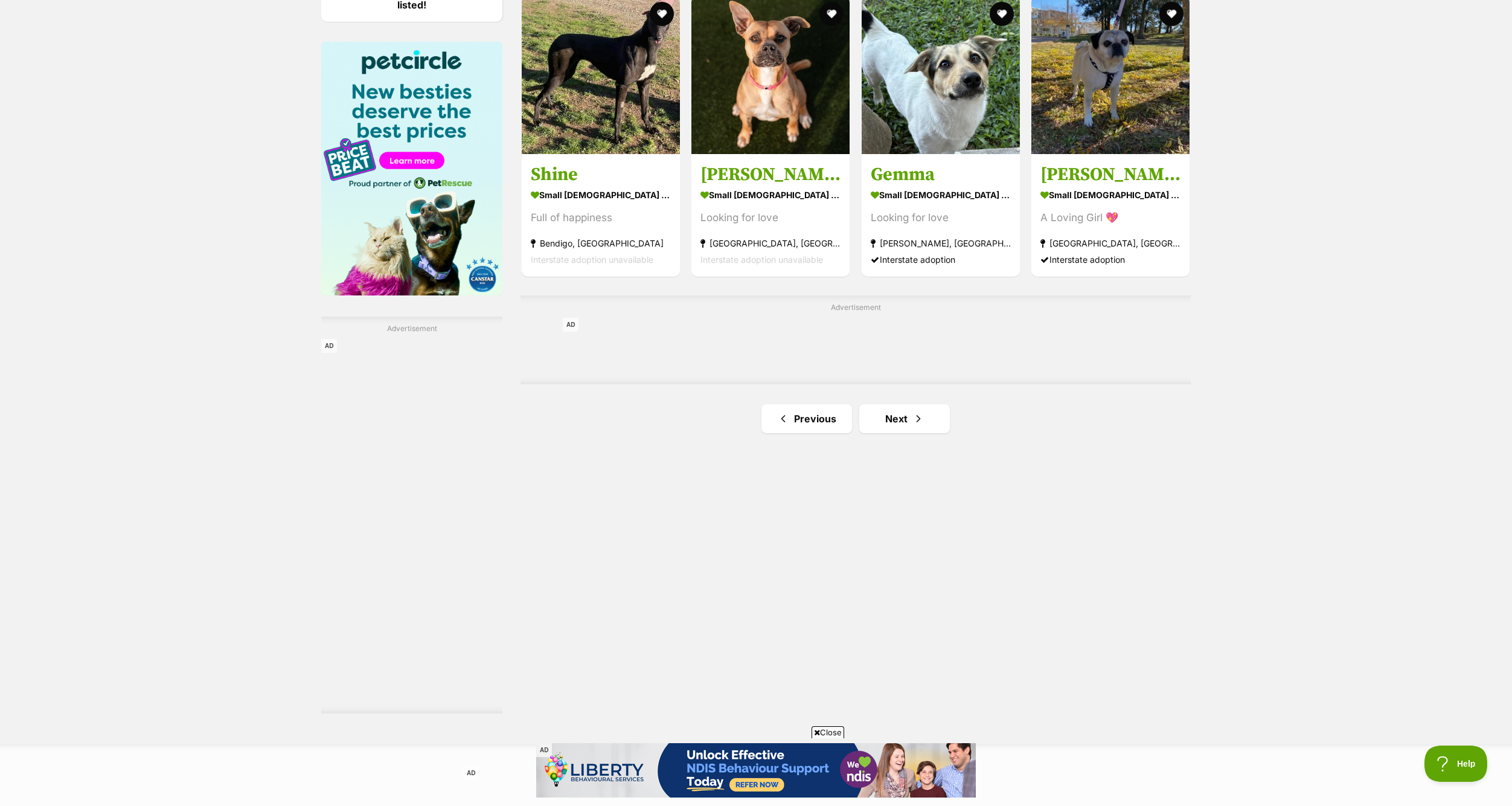
scroll to position [1872, 0]
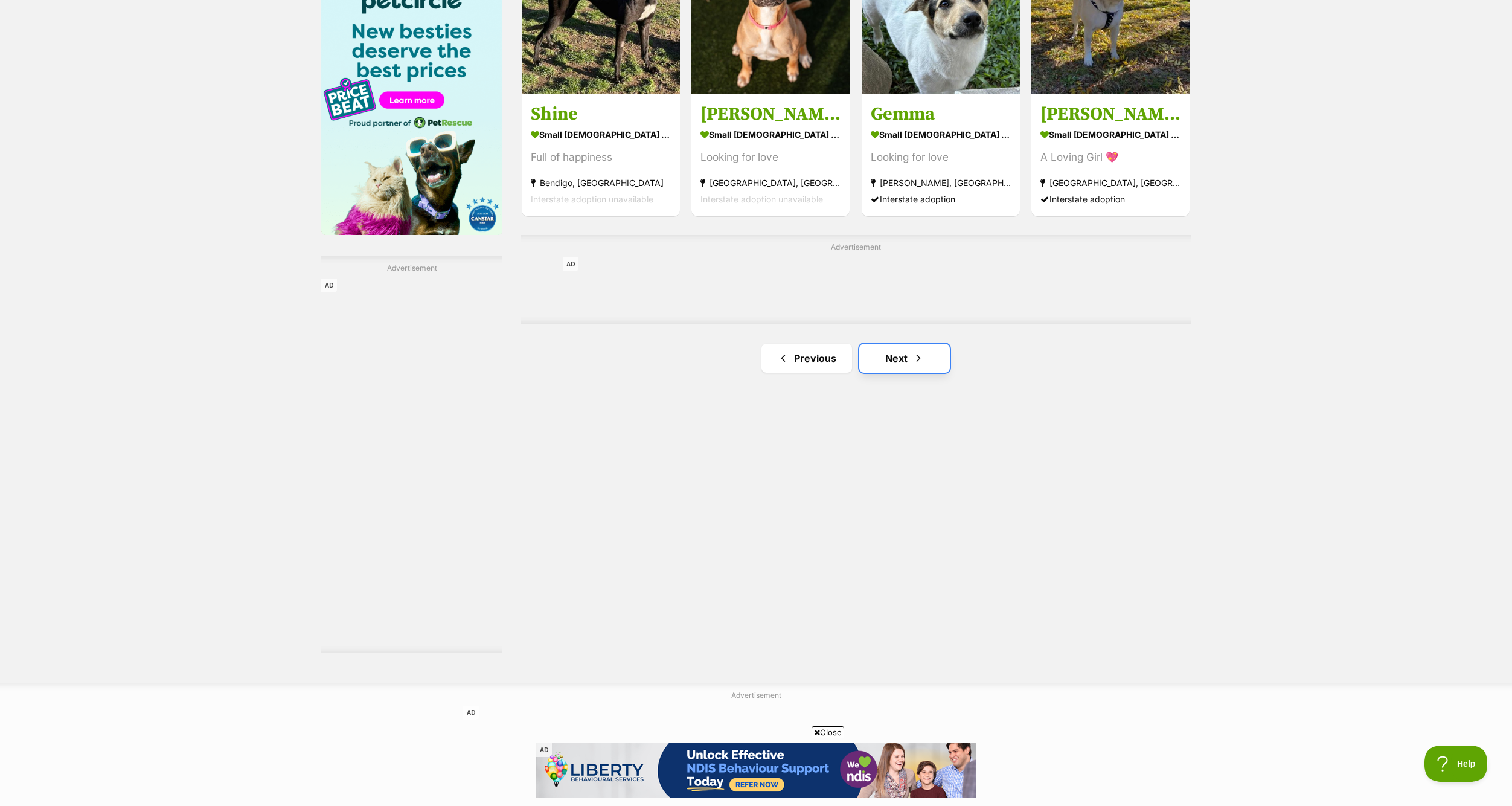
click at [915, 344] on link "Next" at bounding box center [905, 358] width 91 height 29
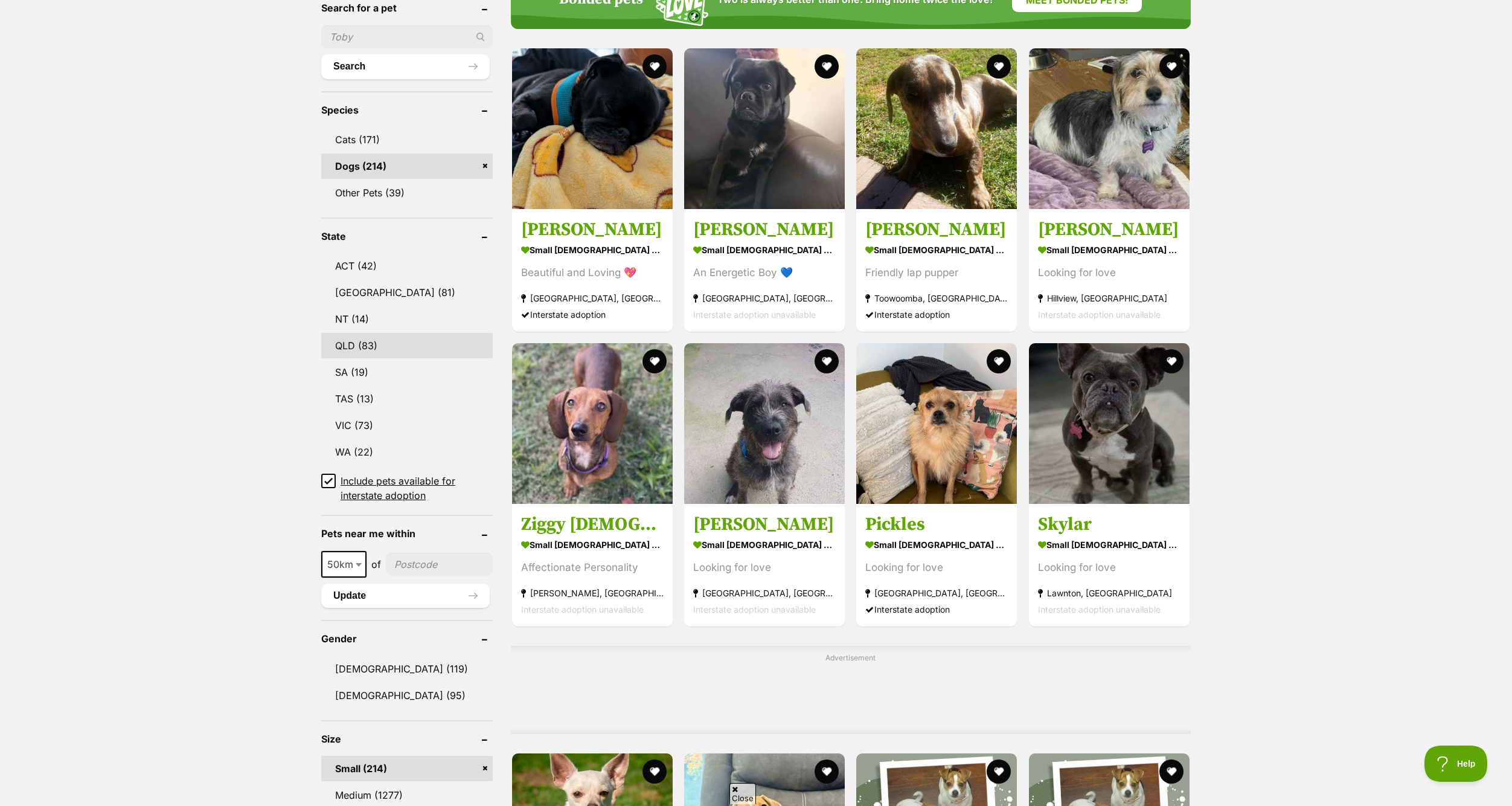
click at [363, 352] on link "QLD (83)" at bounding box center [406, 345] width 172 height 25
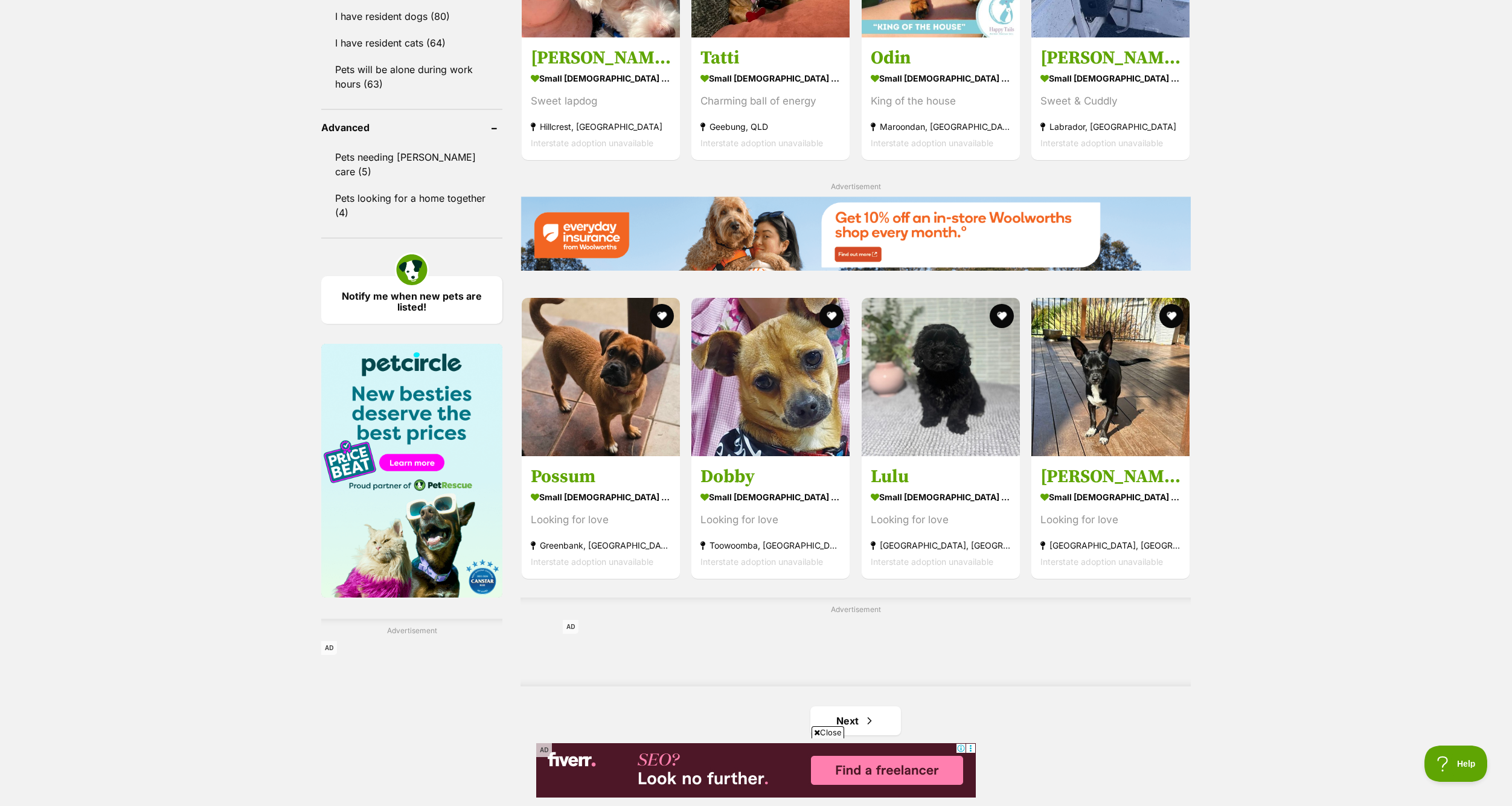
scroll to position [1751, 0]
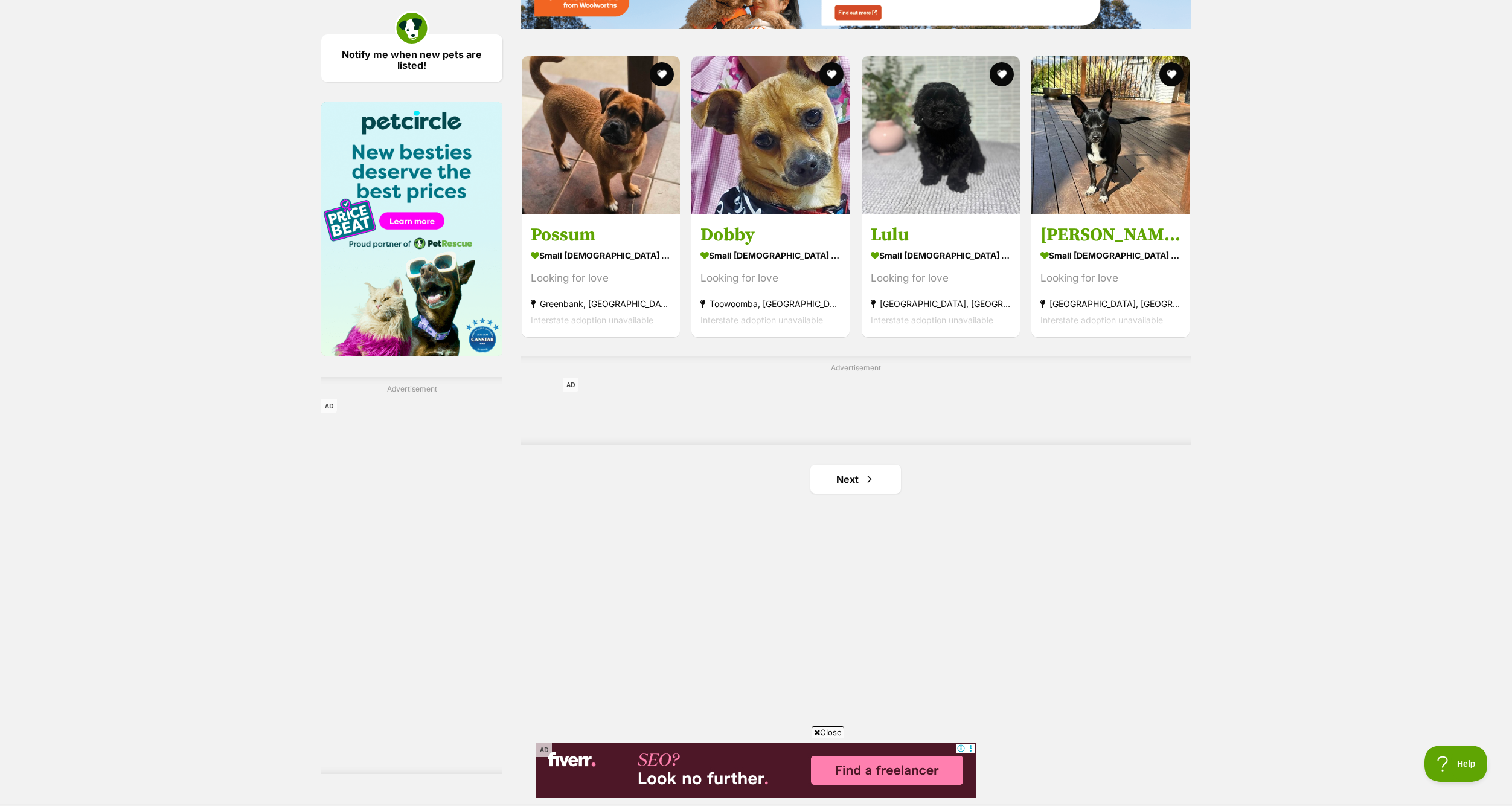
click at [854, 475] on link "Next" at bounding box center [856, 479] width 91 height 29
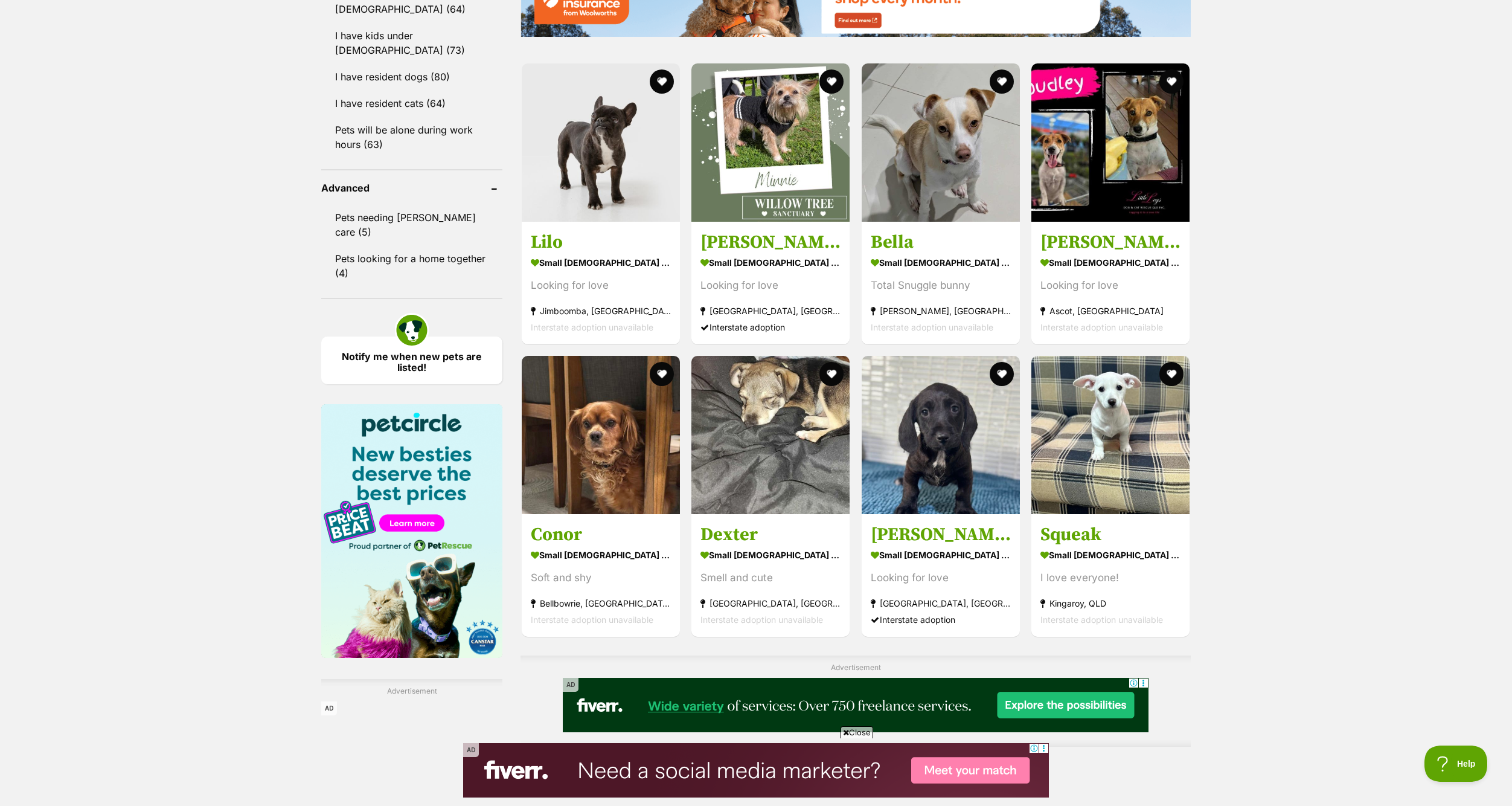
scroll to position [1630, 0]
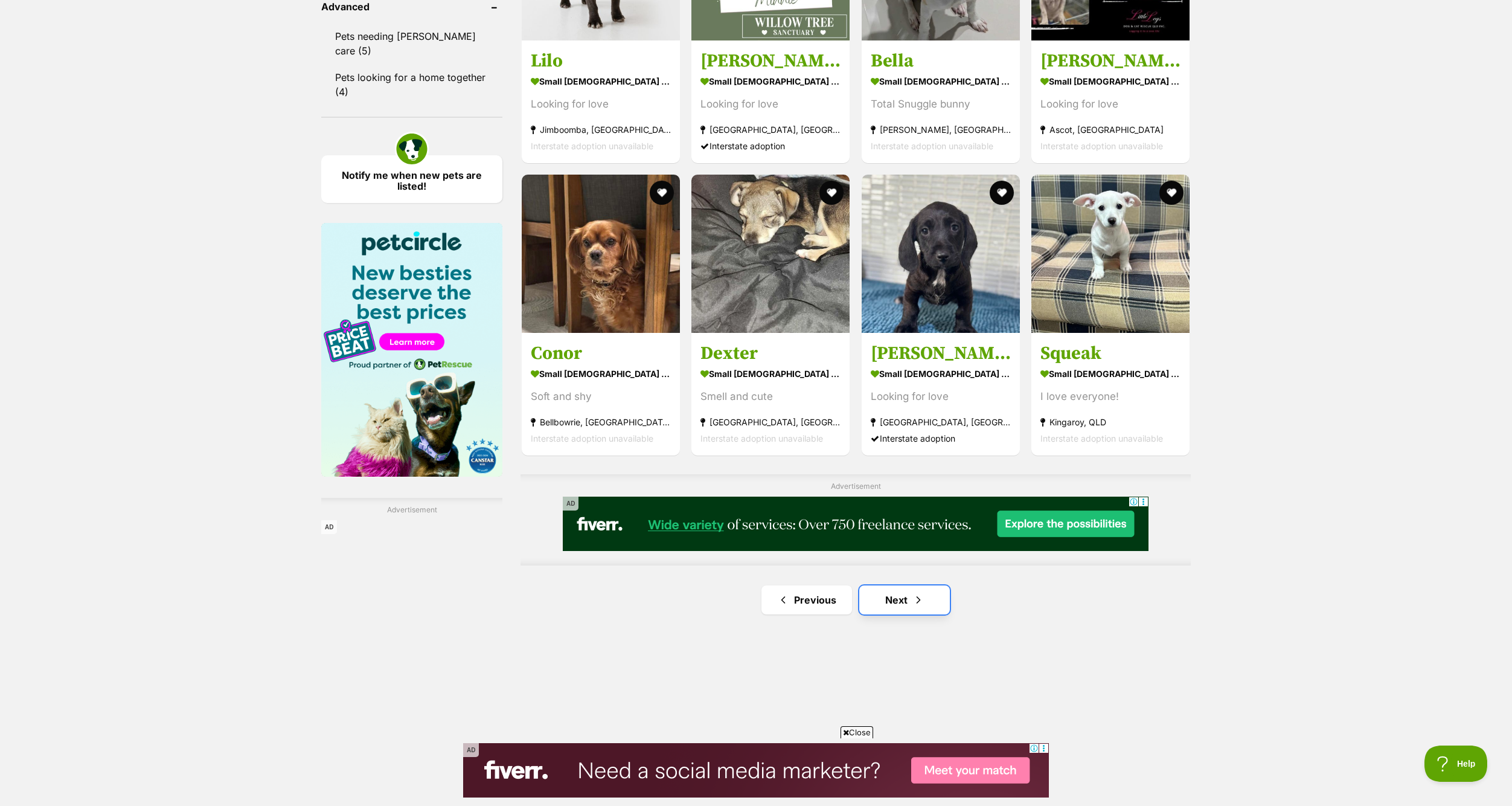
click at [881, 603] on link "Next" at bounding box center [905, 600] width 91 height 29
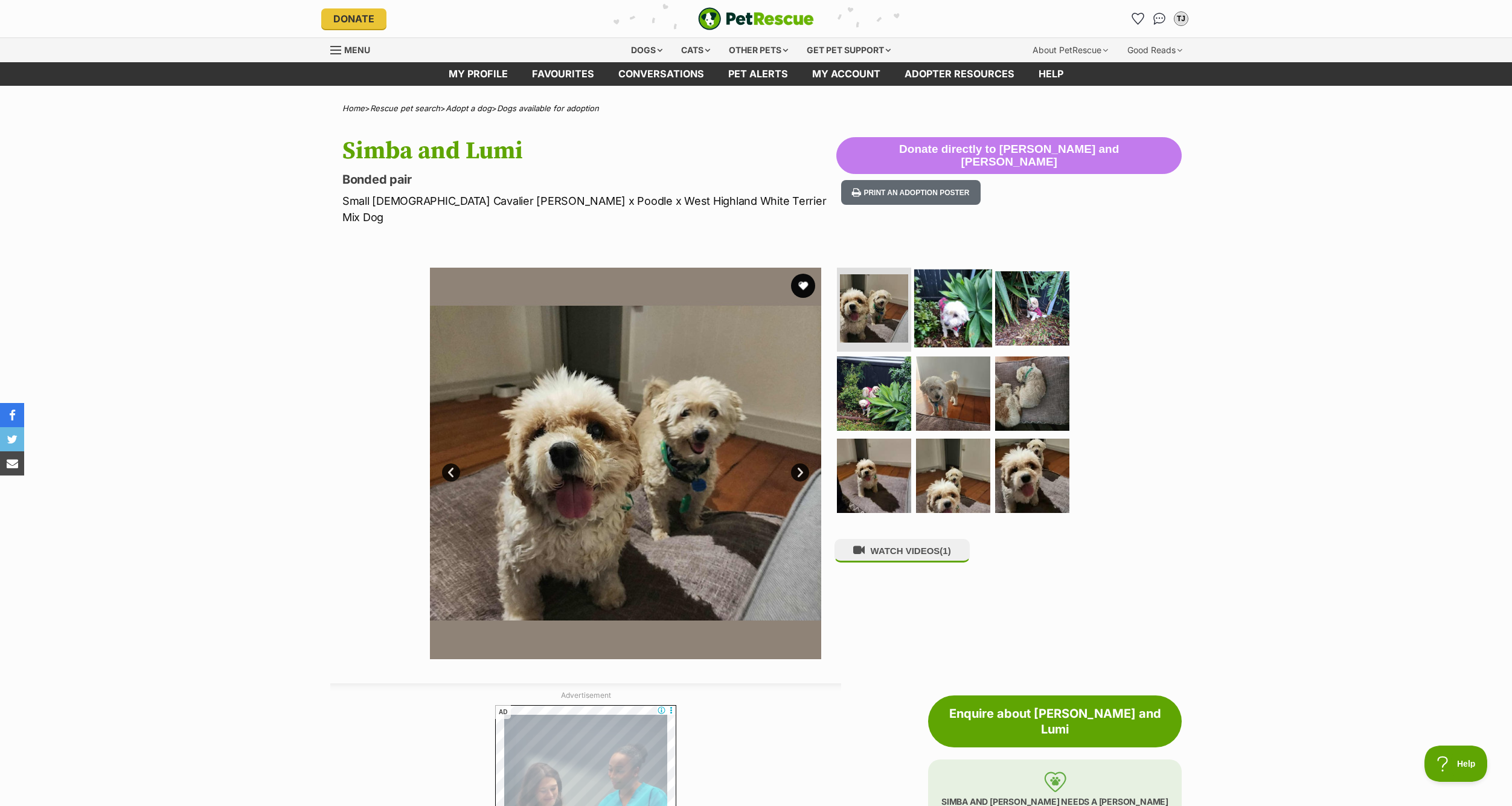
click at [972, 269] on img at bounding box center [953, 307] width 78 height 78
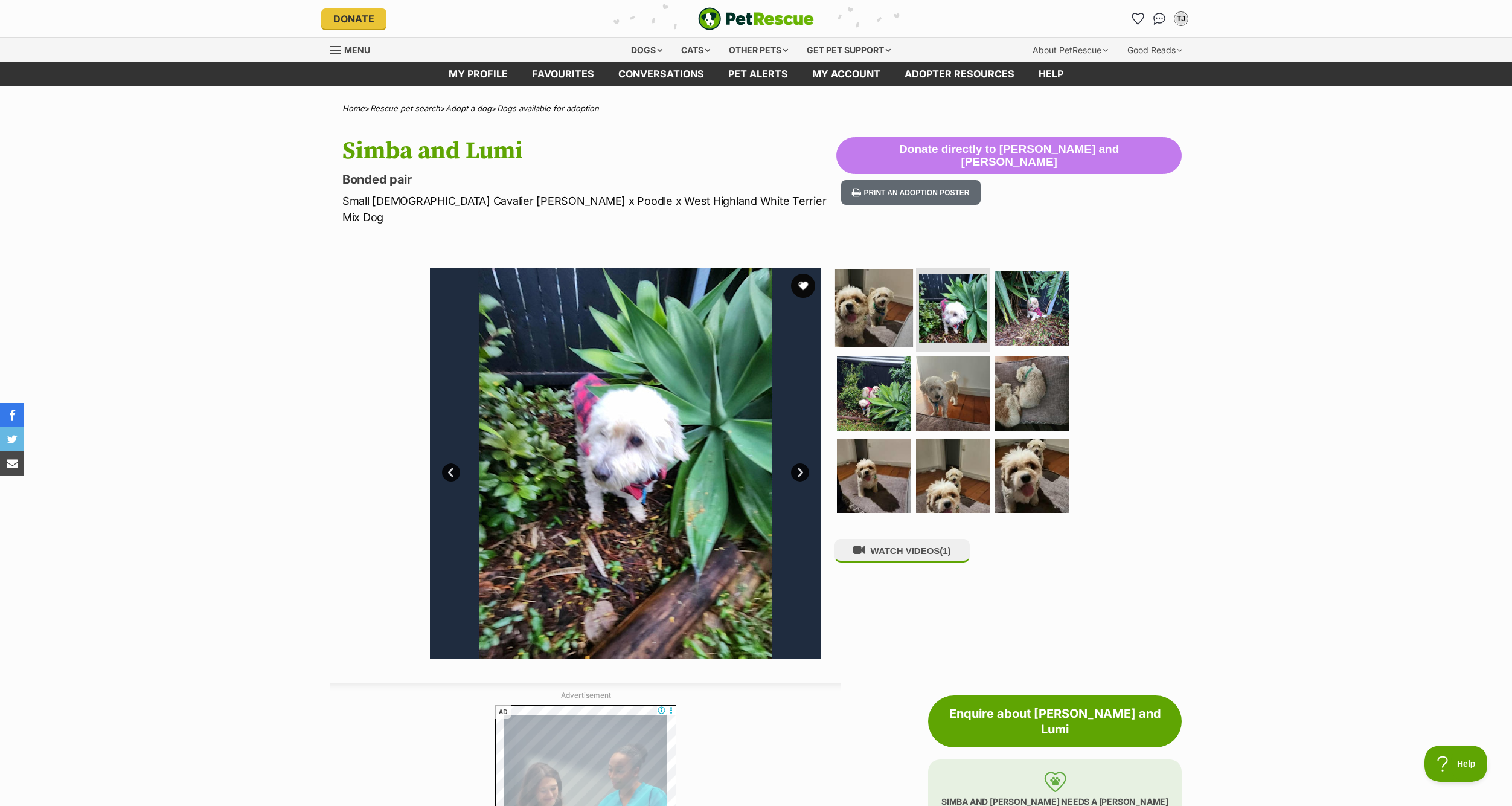
click at [870, 272] on img at bounding box center [874, 307] width 78 height 78
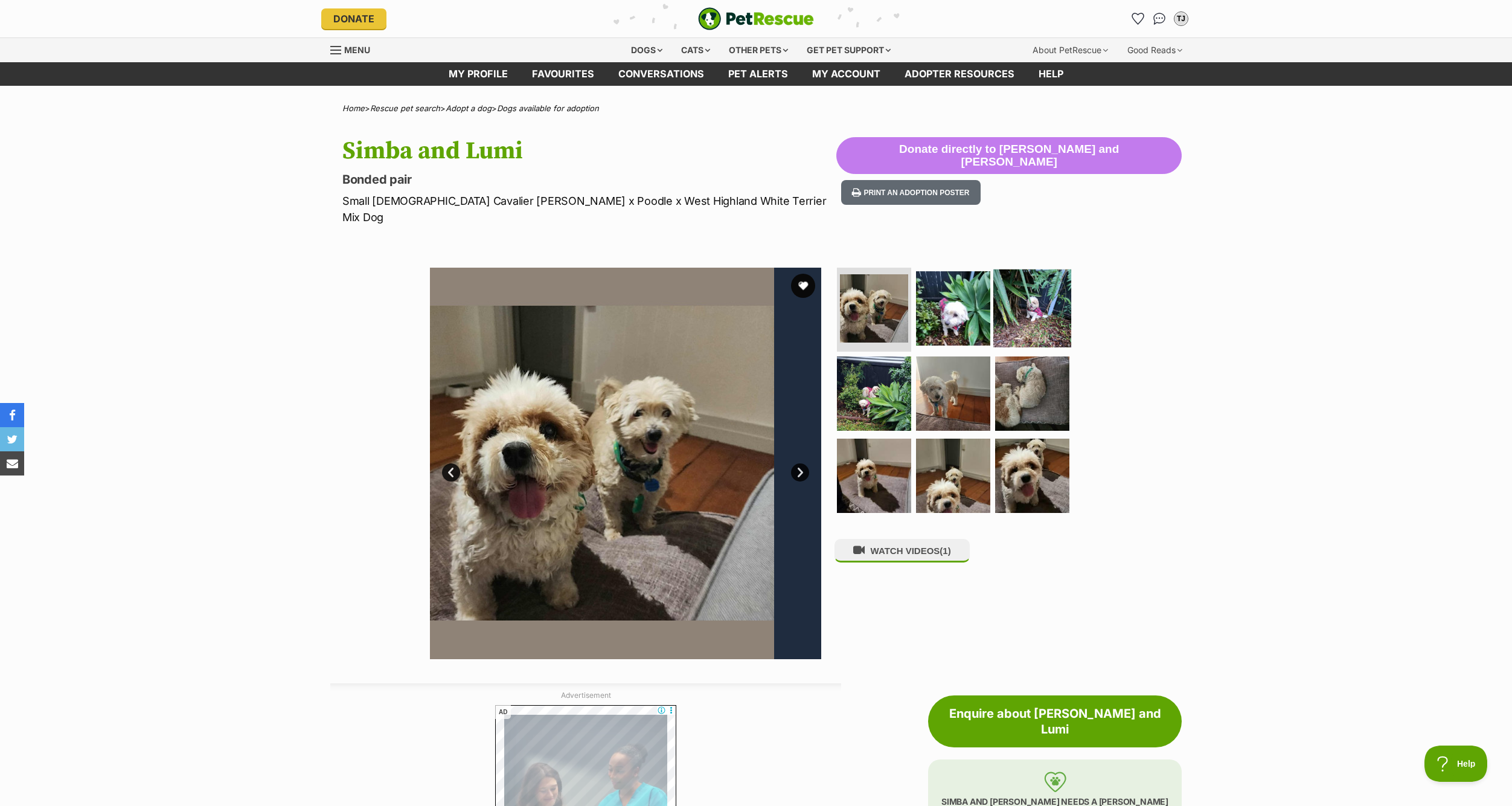
click at [1020, 289] on img at bounding box center [1032, 307] width 78 height 78
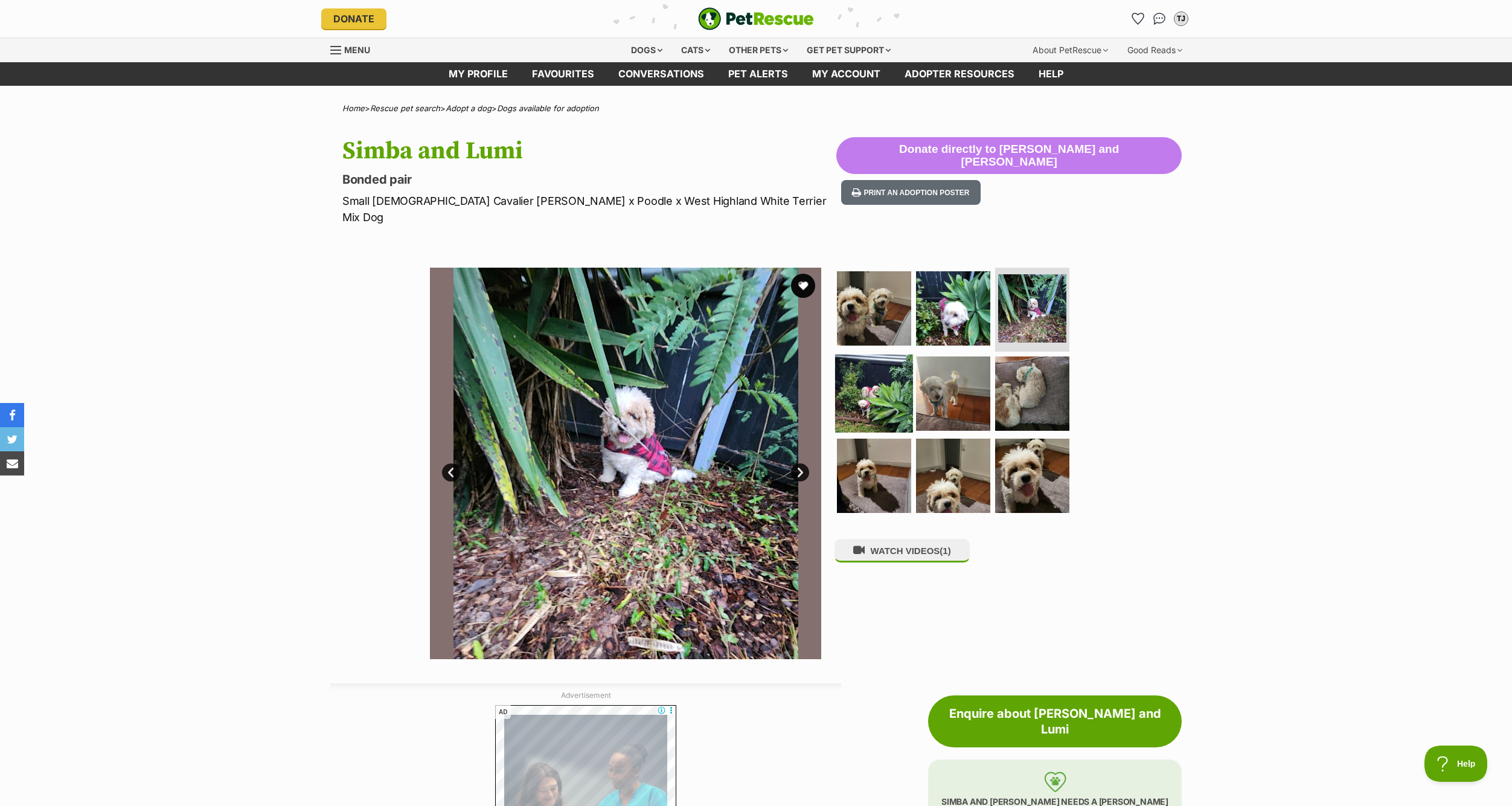
click at [853, 386] on img at bounding box center [874, 393] width 78 height 78
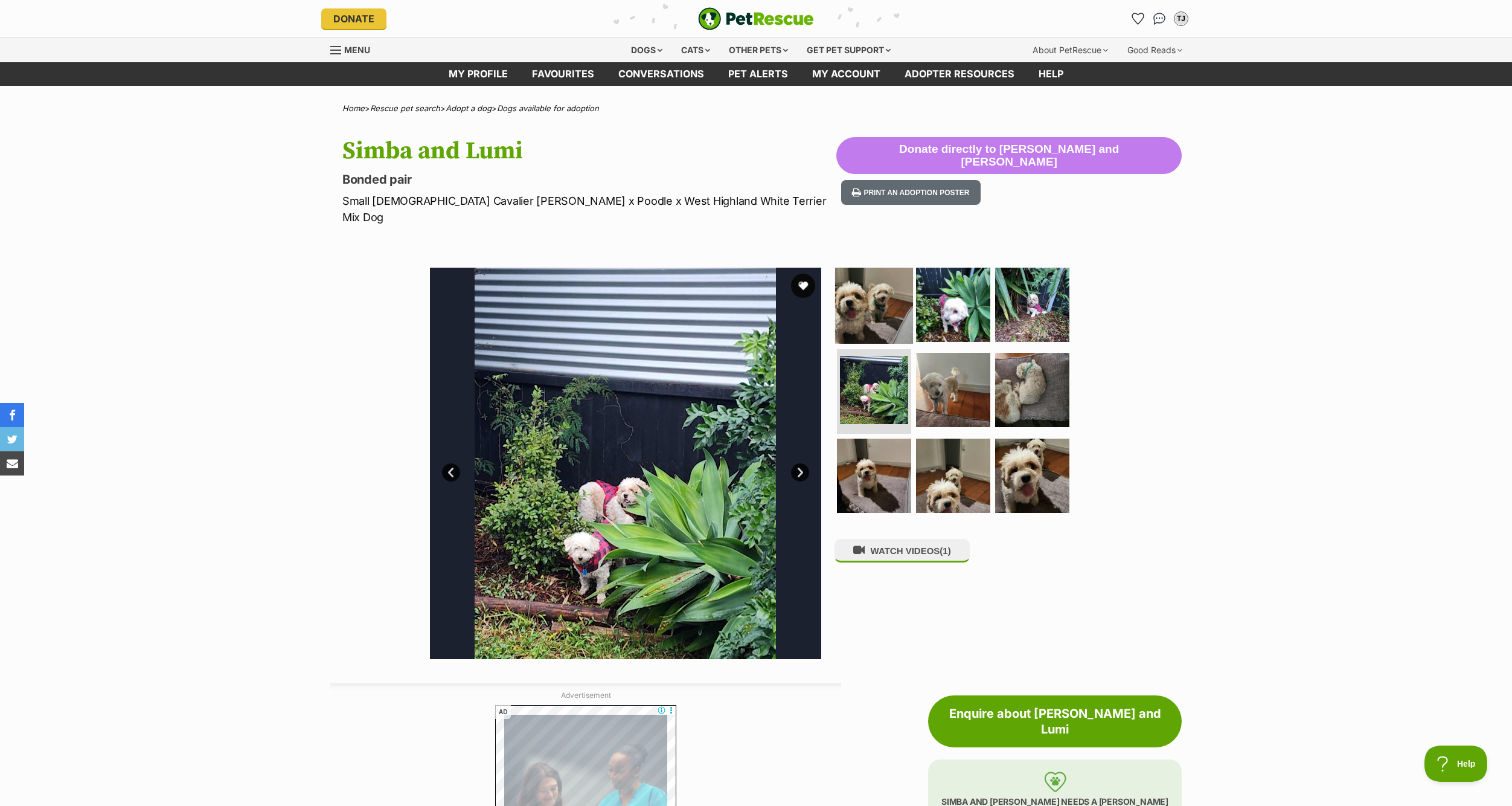
click at [850, 289] on img at bounding box center [874, 303] width 78 height 78
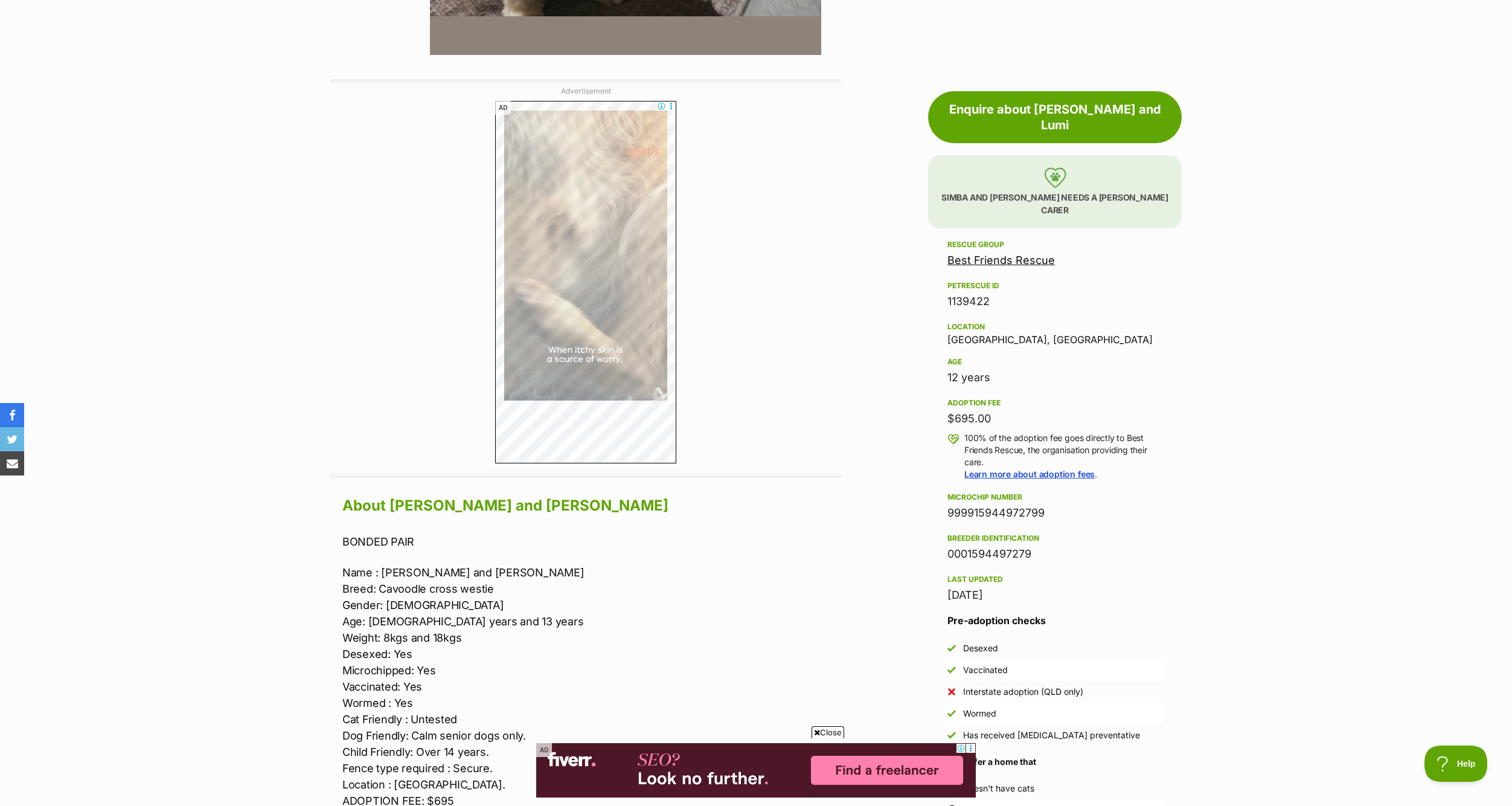
scroll to position [664, 0]
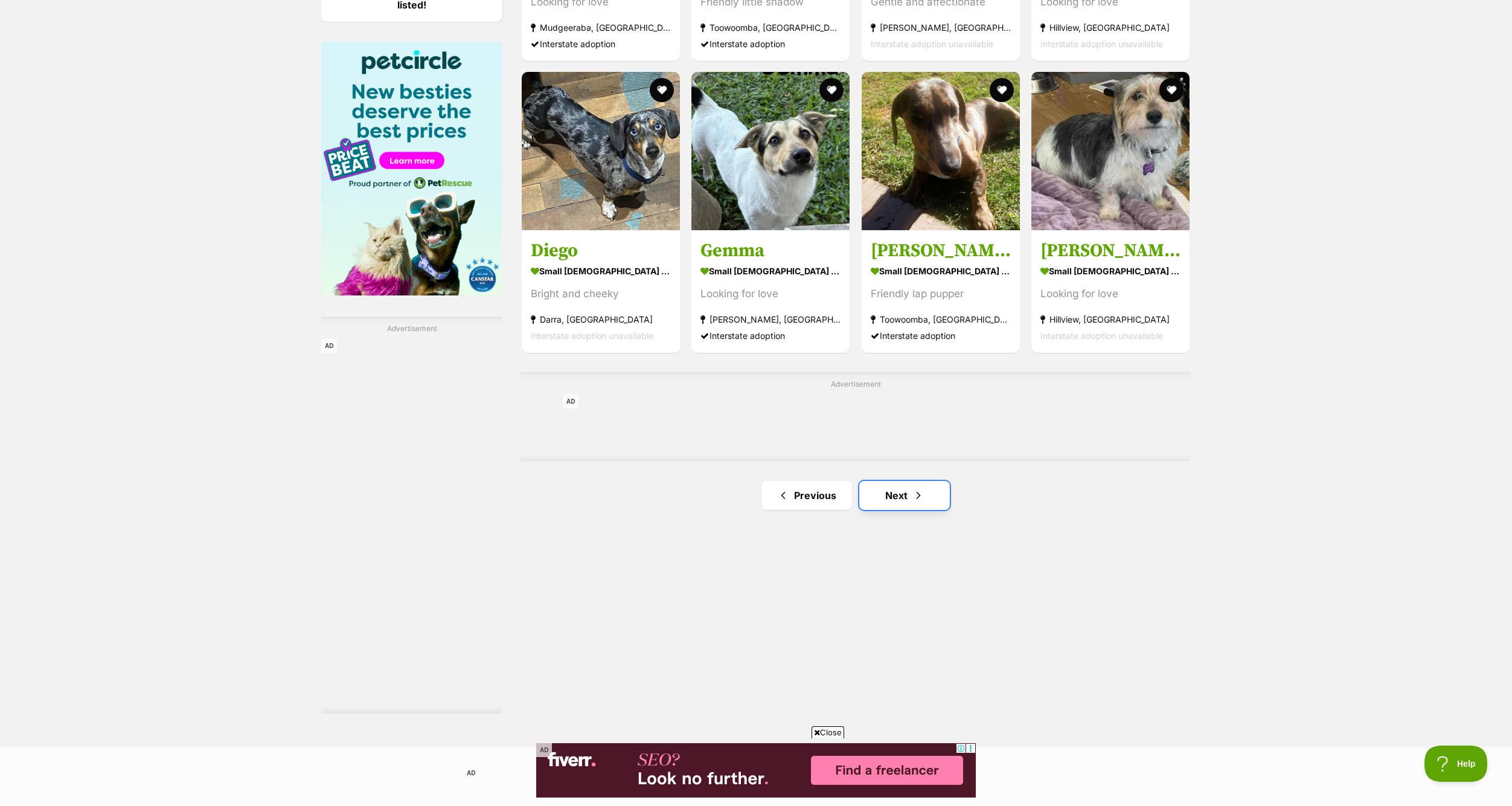
click at [883, 488] on link "Next" at bounding box center [905, 495] width 91 height 29
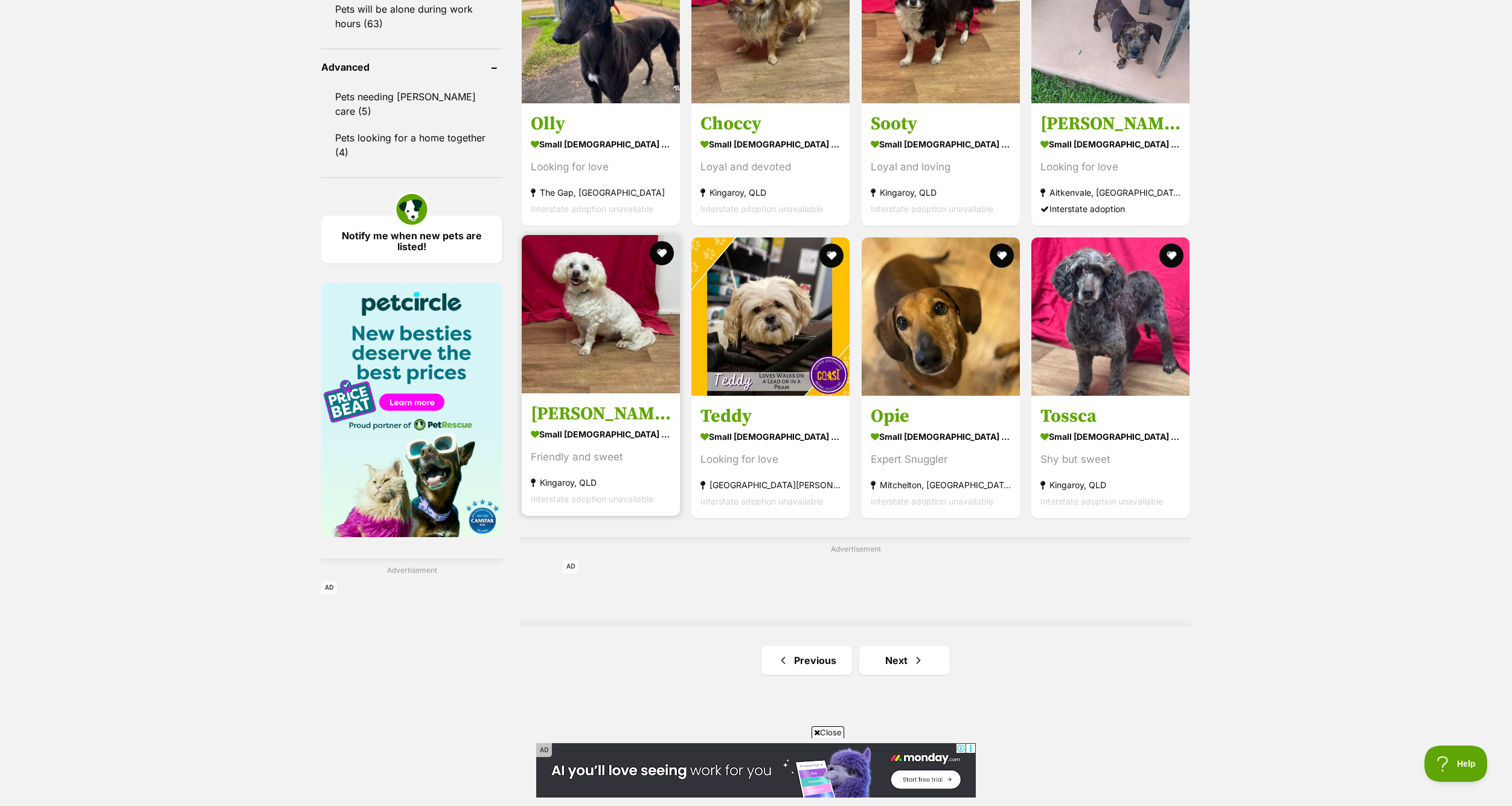
scroll to position [1630, 0]
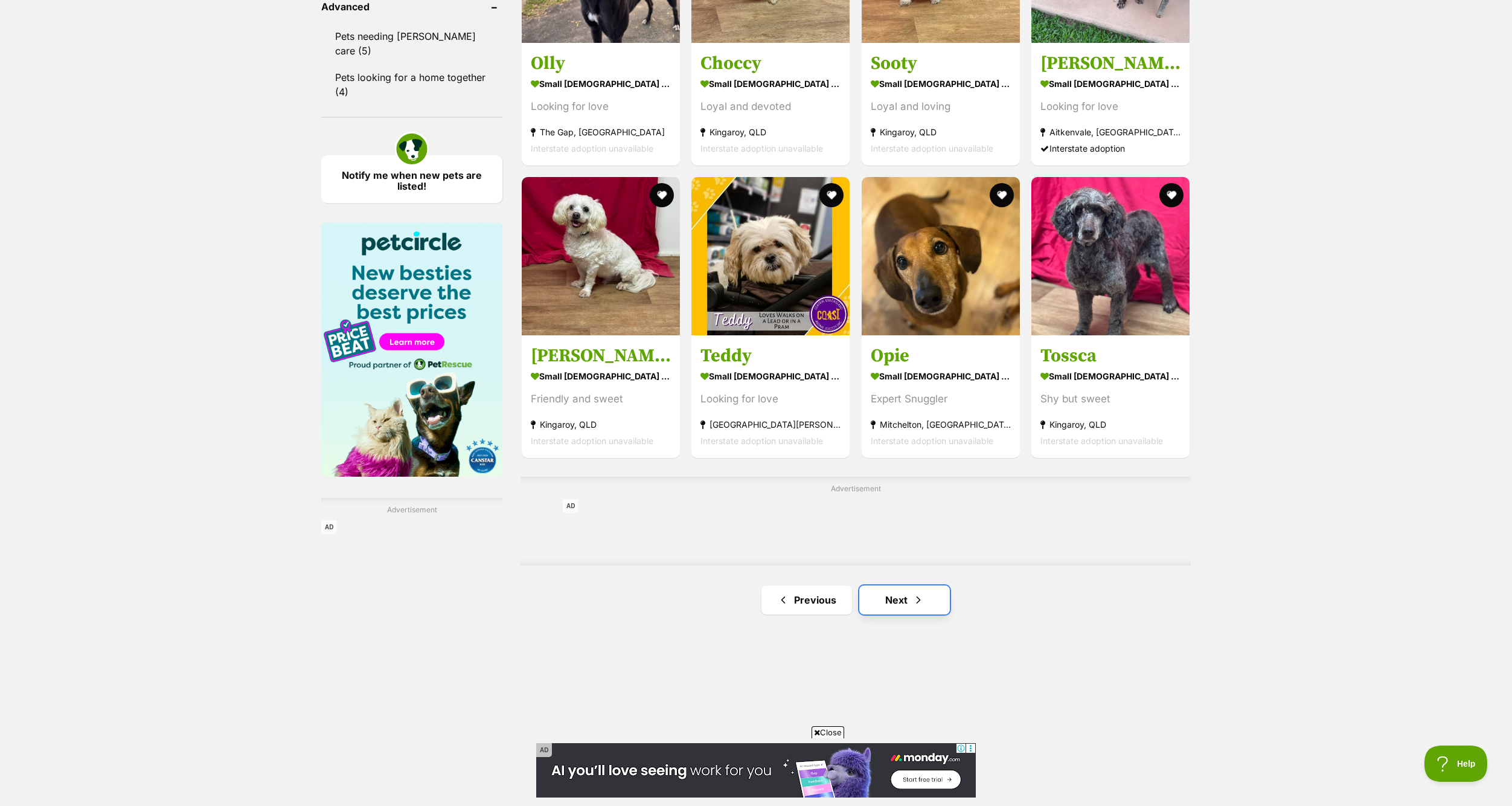
click at [915, 599] on span "Next page" at bounding box center [918, 600] width 12 height 15
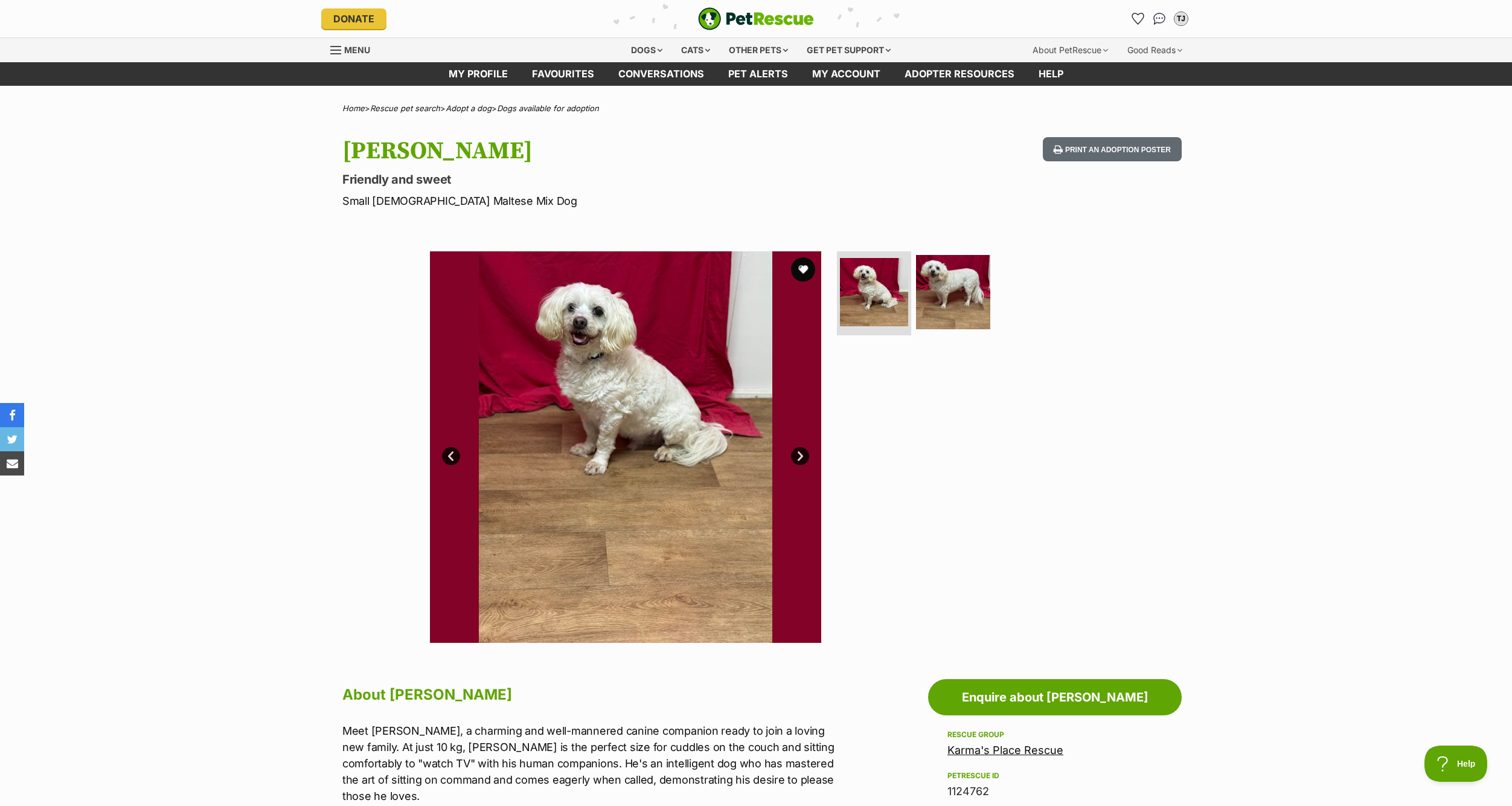
click at [794, 453] on link "Next" at bounding box center [801, 457] width 18 height 18
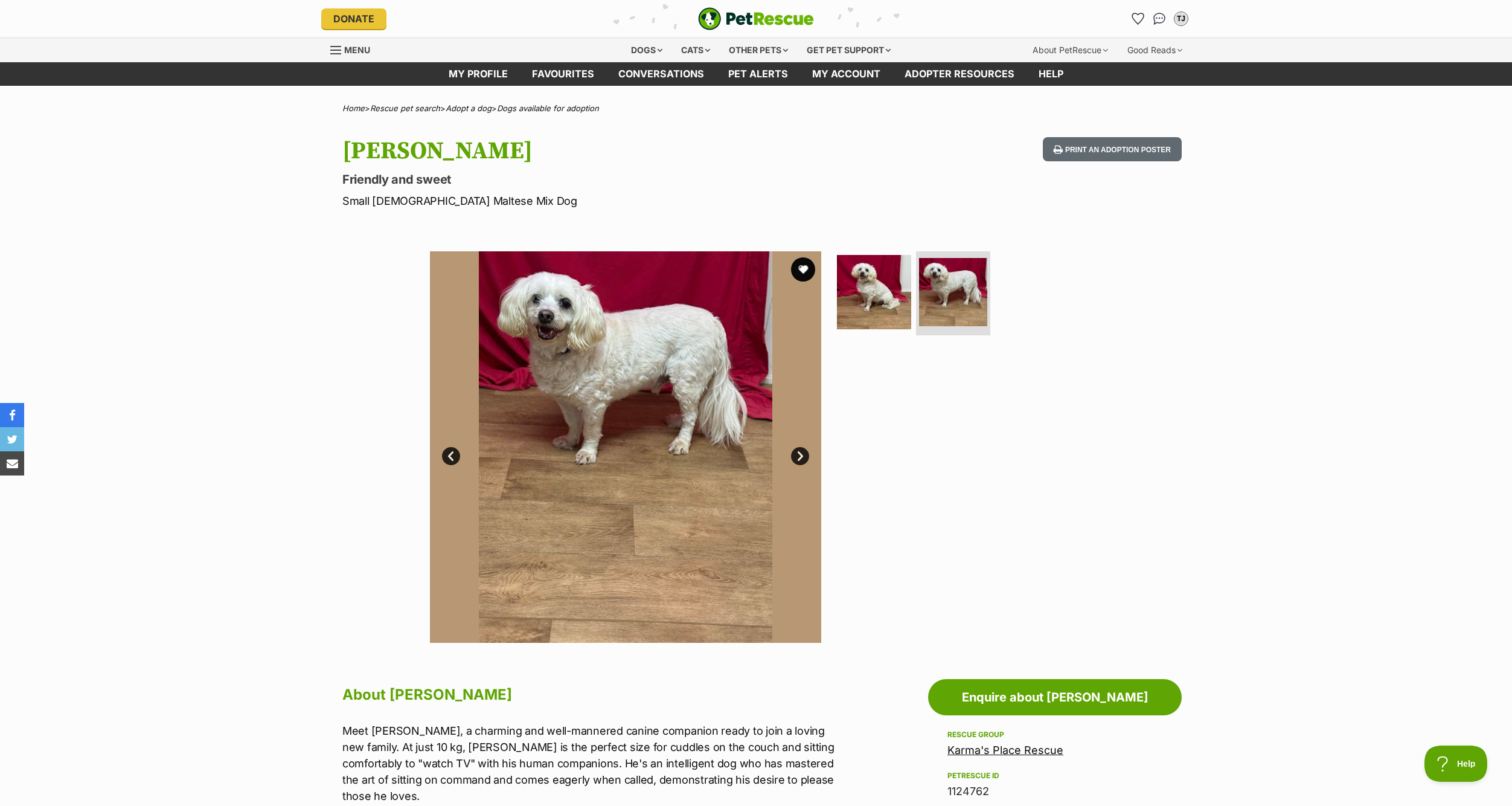
click at [810, 453] on img at bounding box center [626, 446] width 391 height 391
click at [806, 453] on link "Next" at bounding box center [801, 457] width 18 height 18
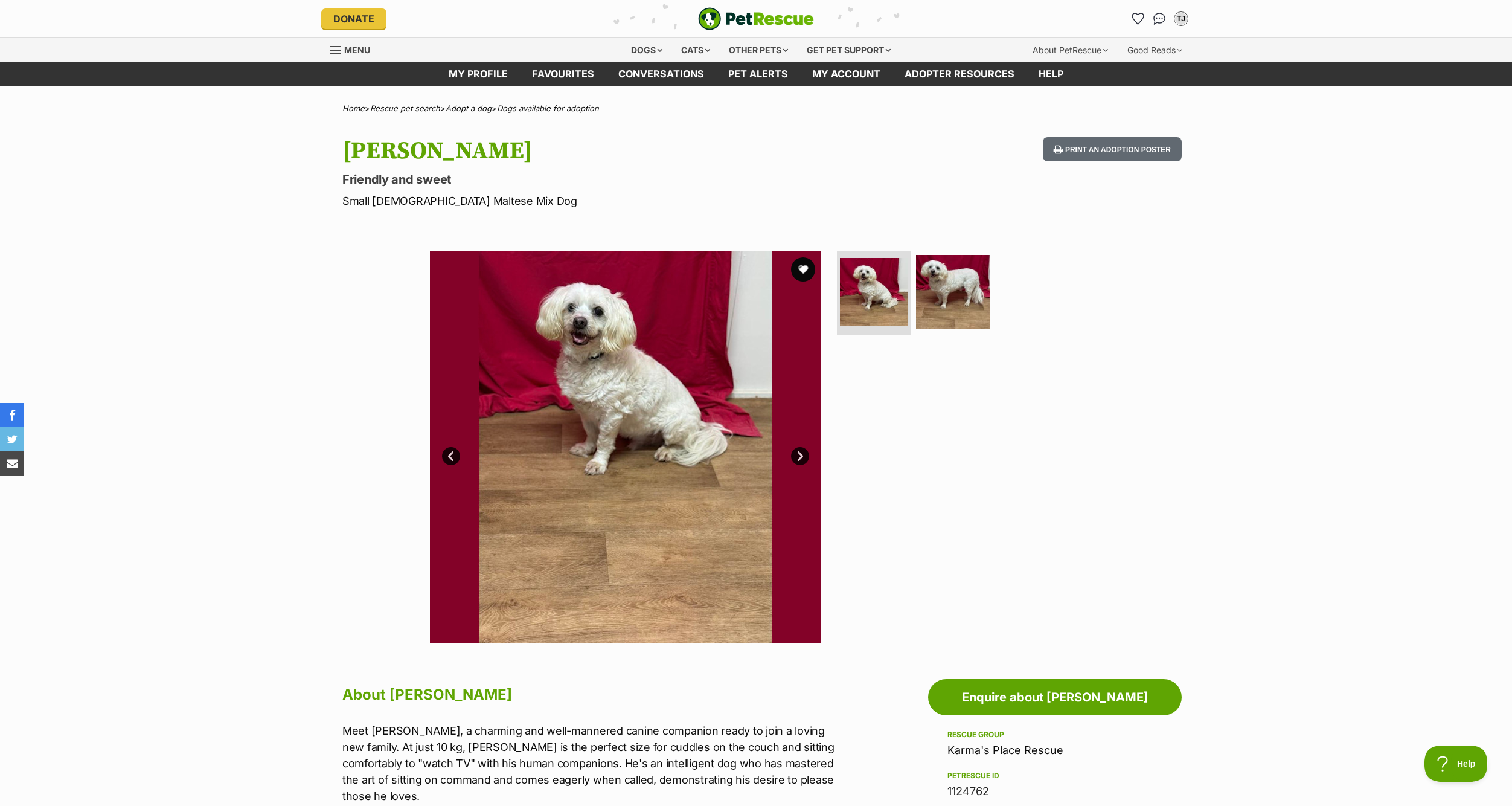
click at [806, 453] on link "Next" at bounding box center [801, 457] width 18 height 18
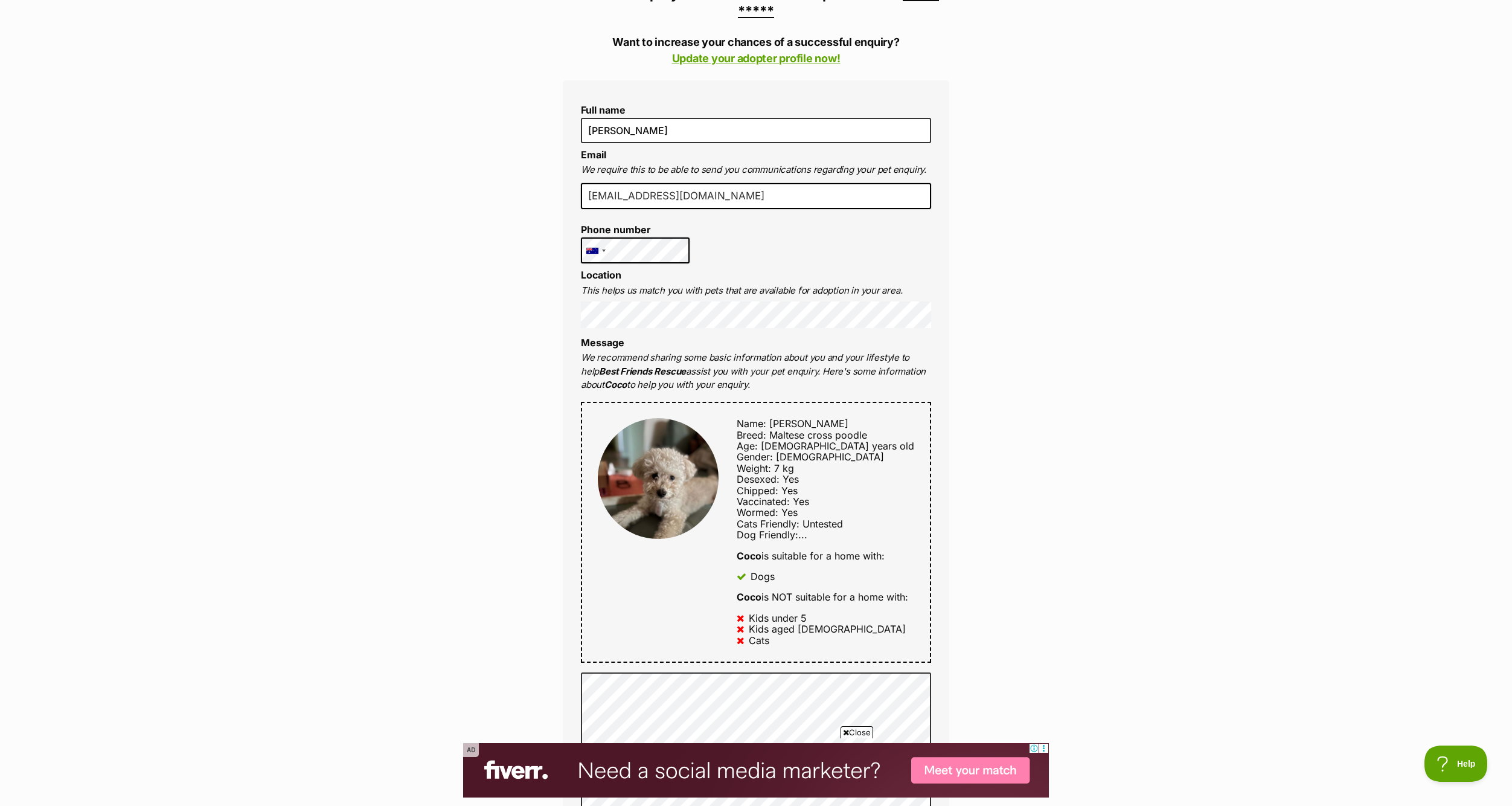
scroll to position [181, 0]
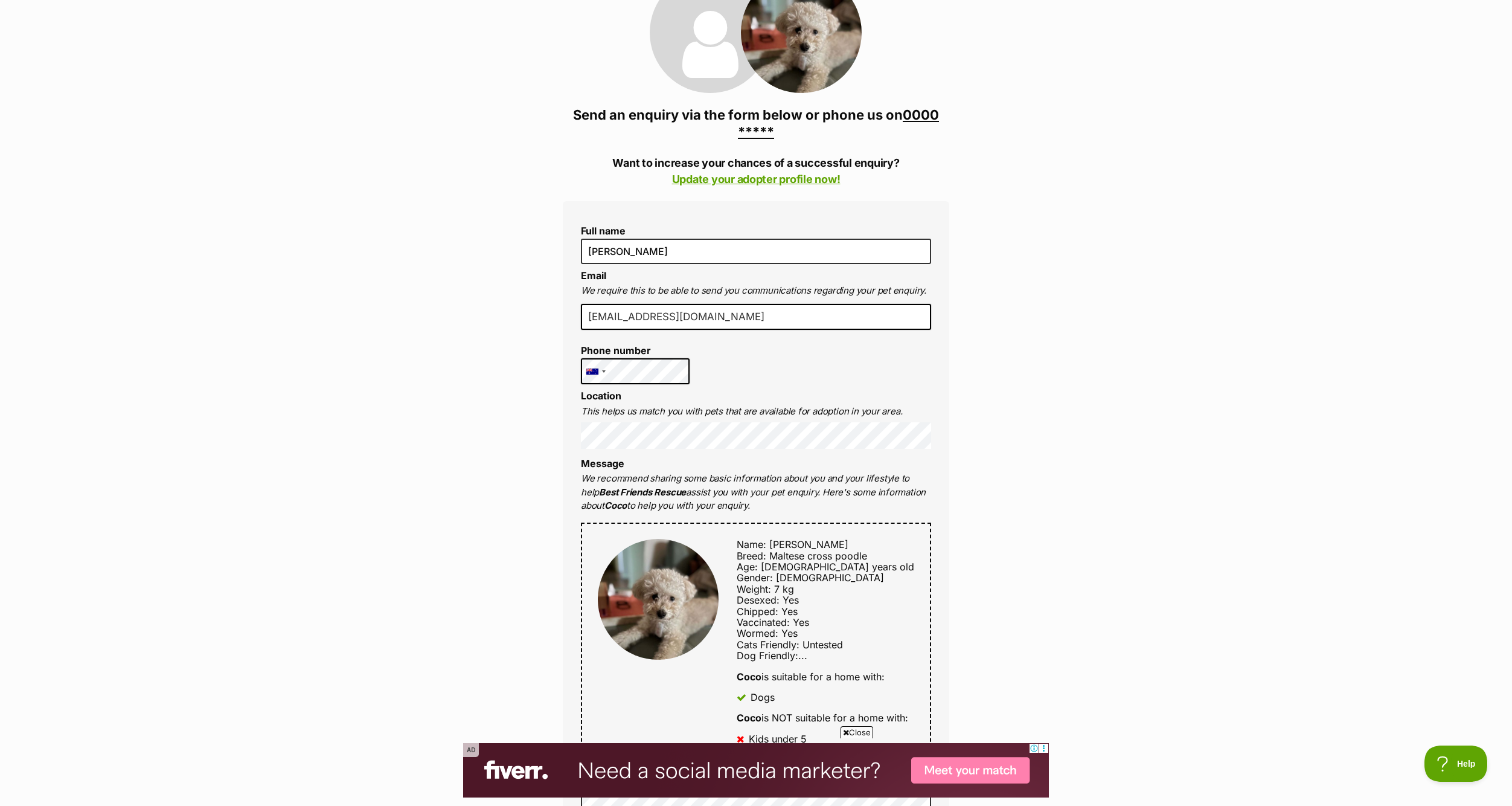
click at [762, 129] on link "0000 *****" at bounding box center [838, 123] width 201 height 32
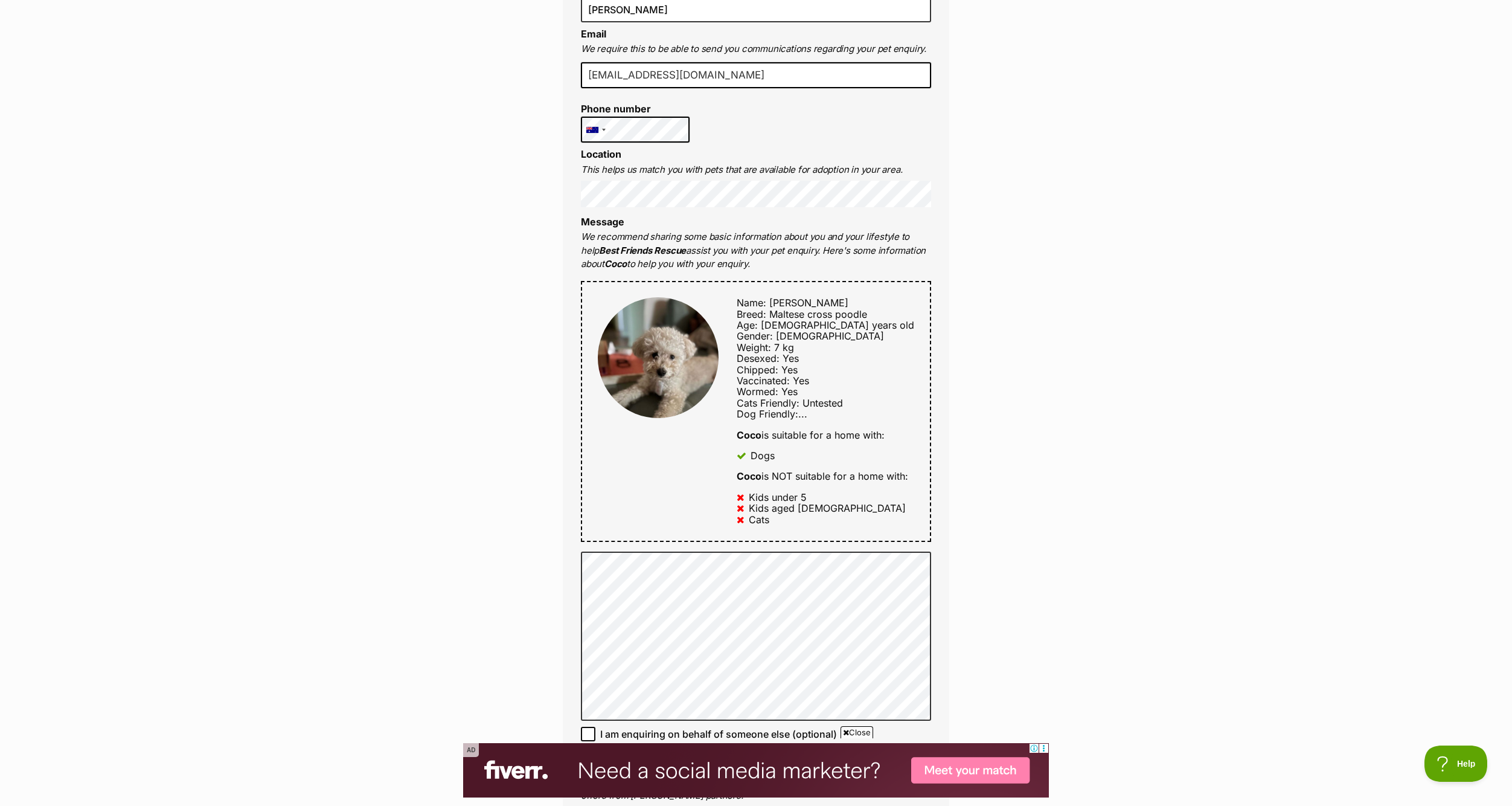
scroll to position [543, 0]
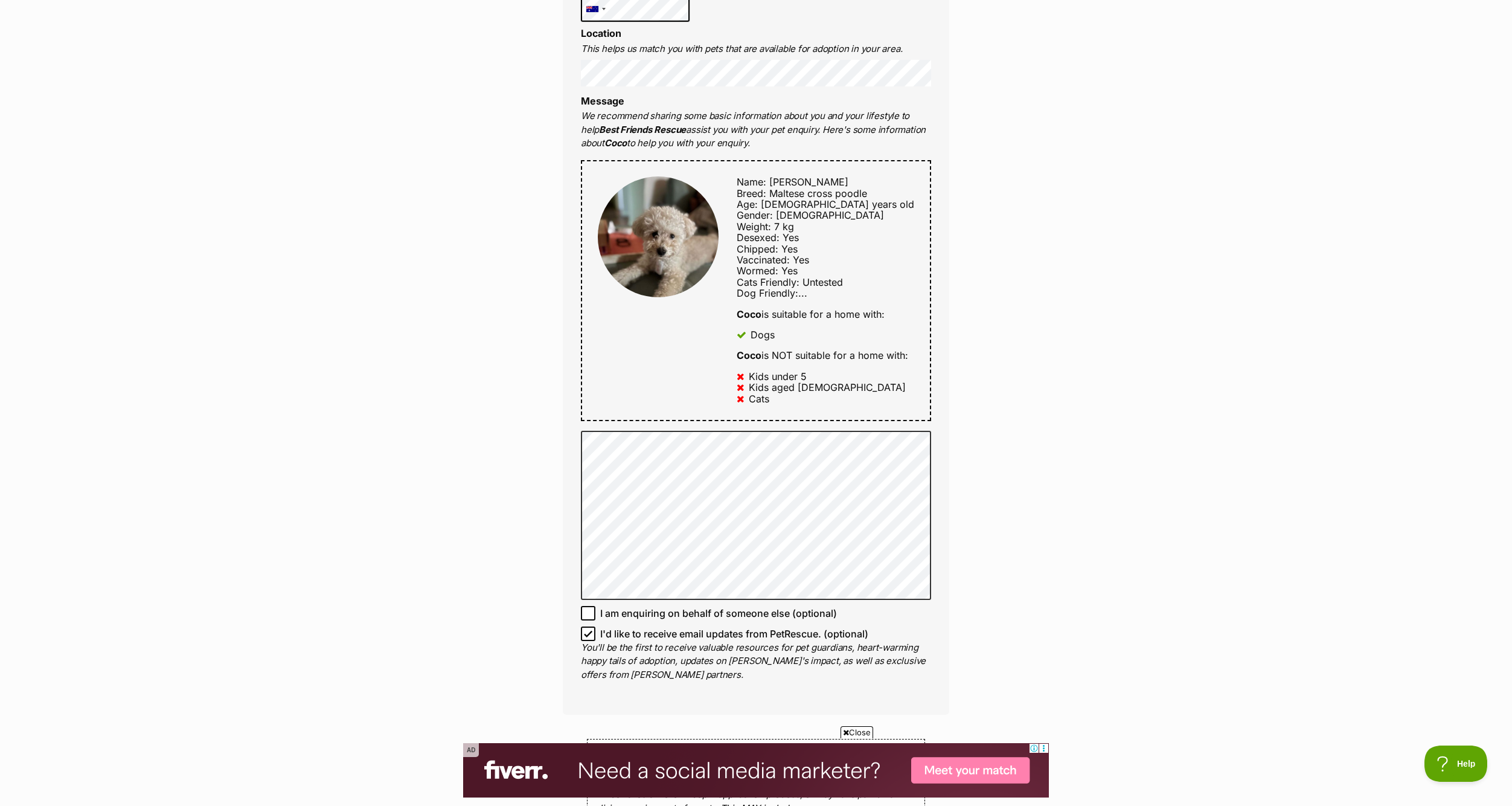
click at [430, 527] on div "Enquire about Coco 0000 000 000 Send an enquiry via the form below or phone us …" at bounding box center [756, 416] width 1512 height 1700
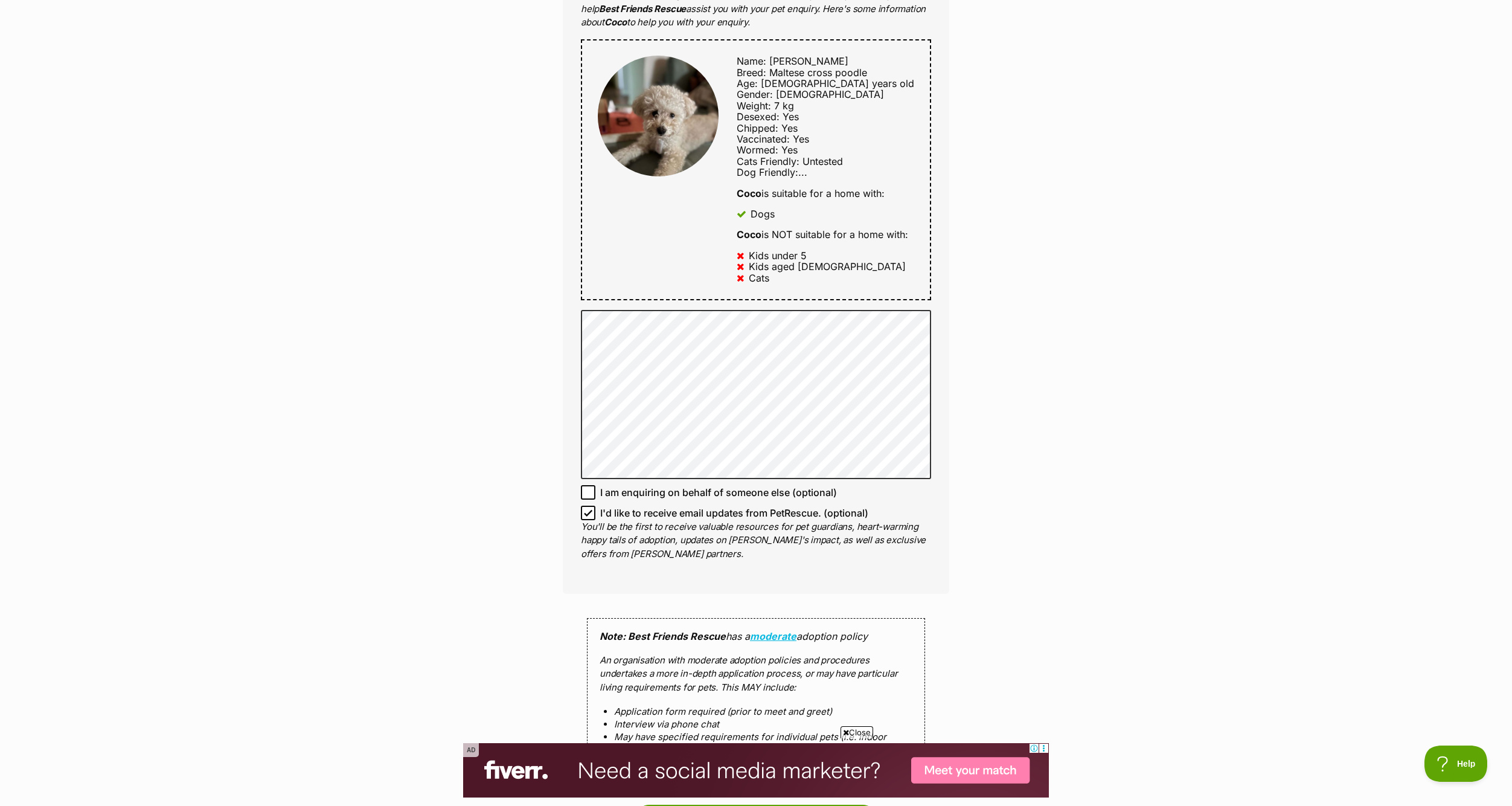
scroll to position [906, 0]
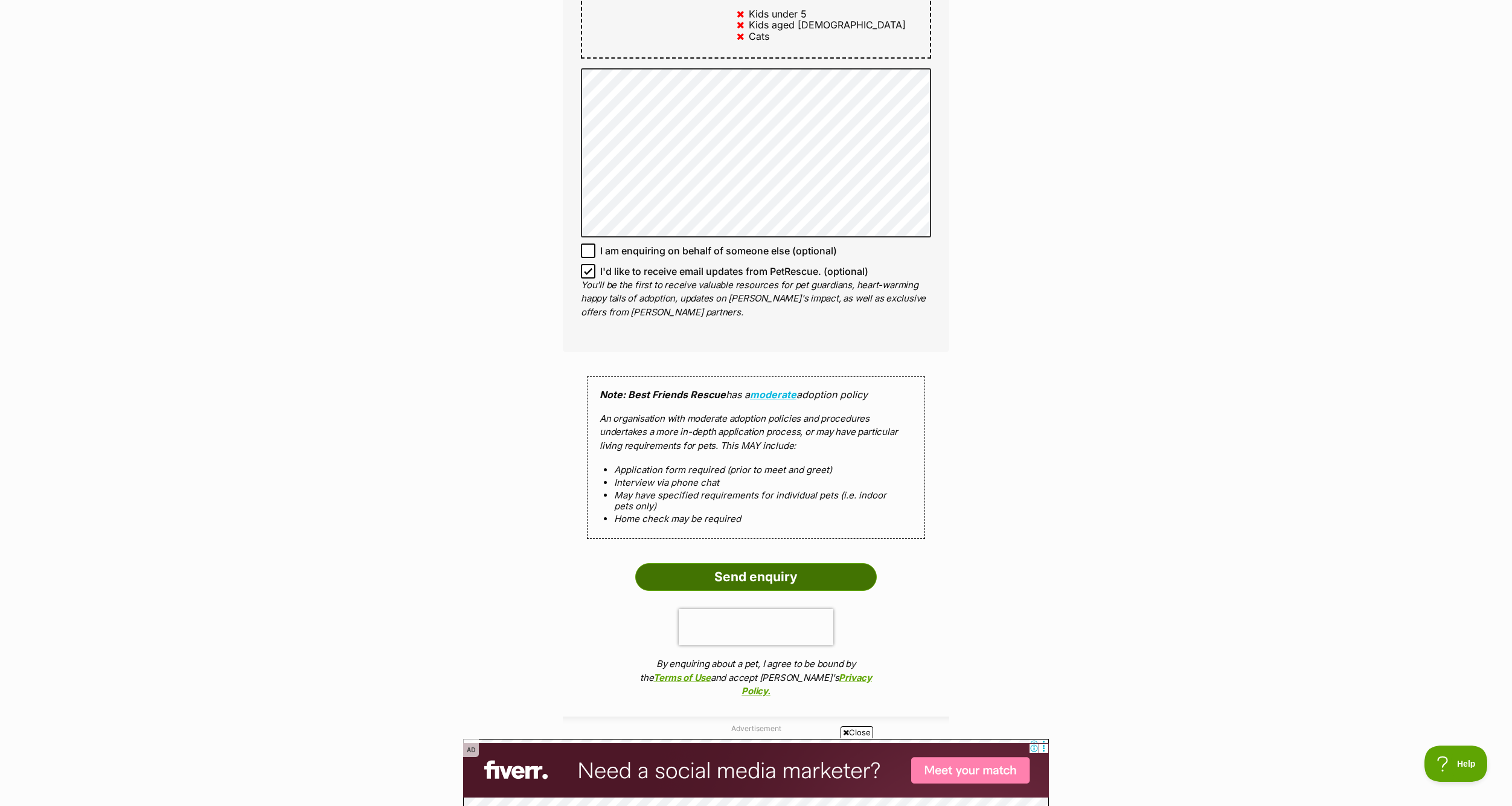
click at [723, 571] on input "Send enquiry" at bounding box center [756, 577] width 242 height 28
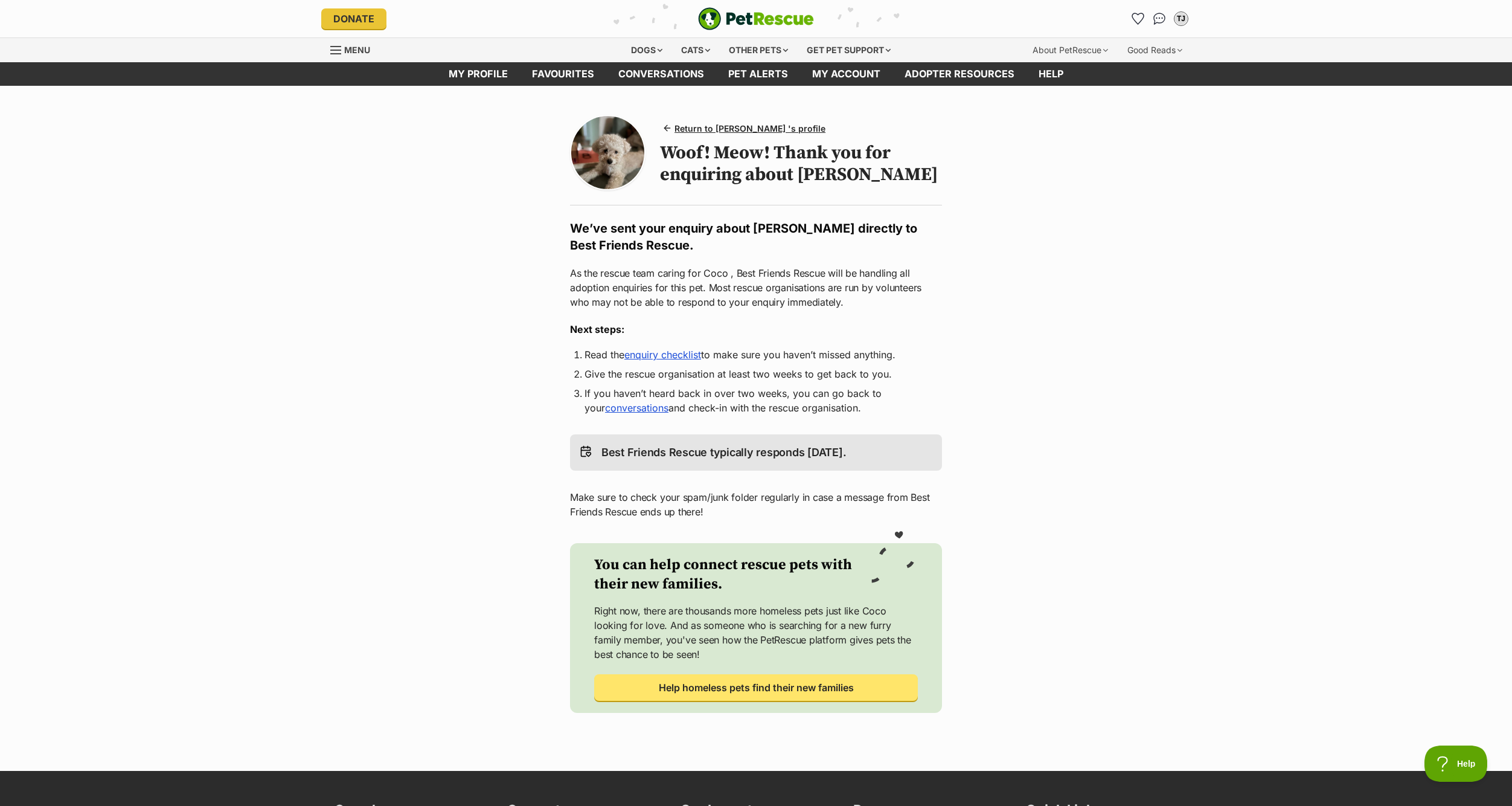
click at [1199, 234] on main "Return to Coco 's profile Woof! Meow! Thank you for enquiring about Coco We’ve …" at bounding box center [756, 428] width 1512 height 685
